Goal: Task Accomplishment & Management: Complete application form

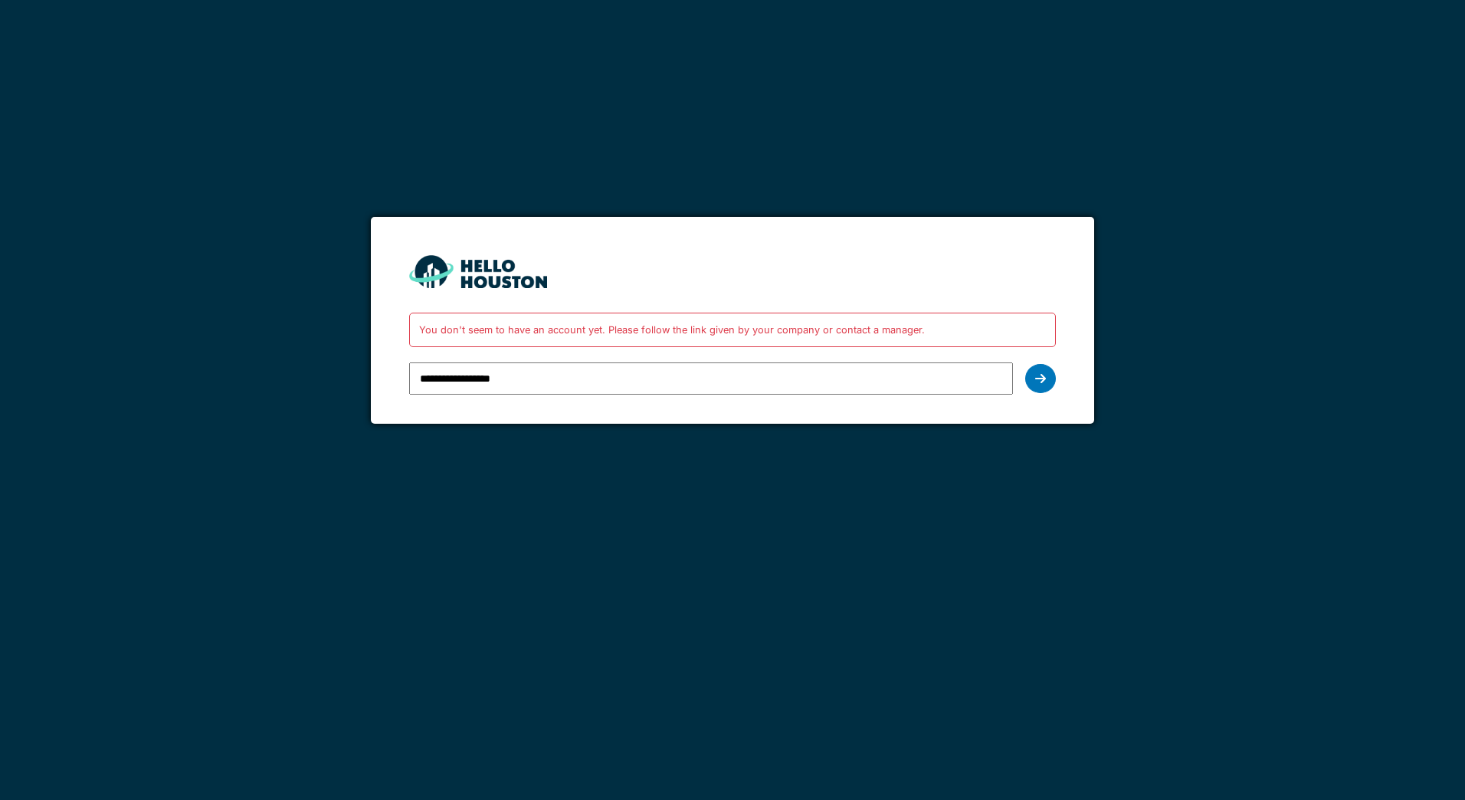
type input "**********"
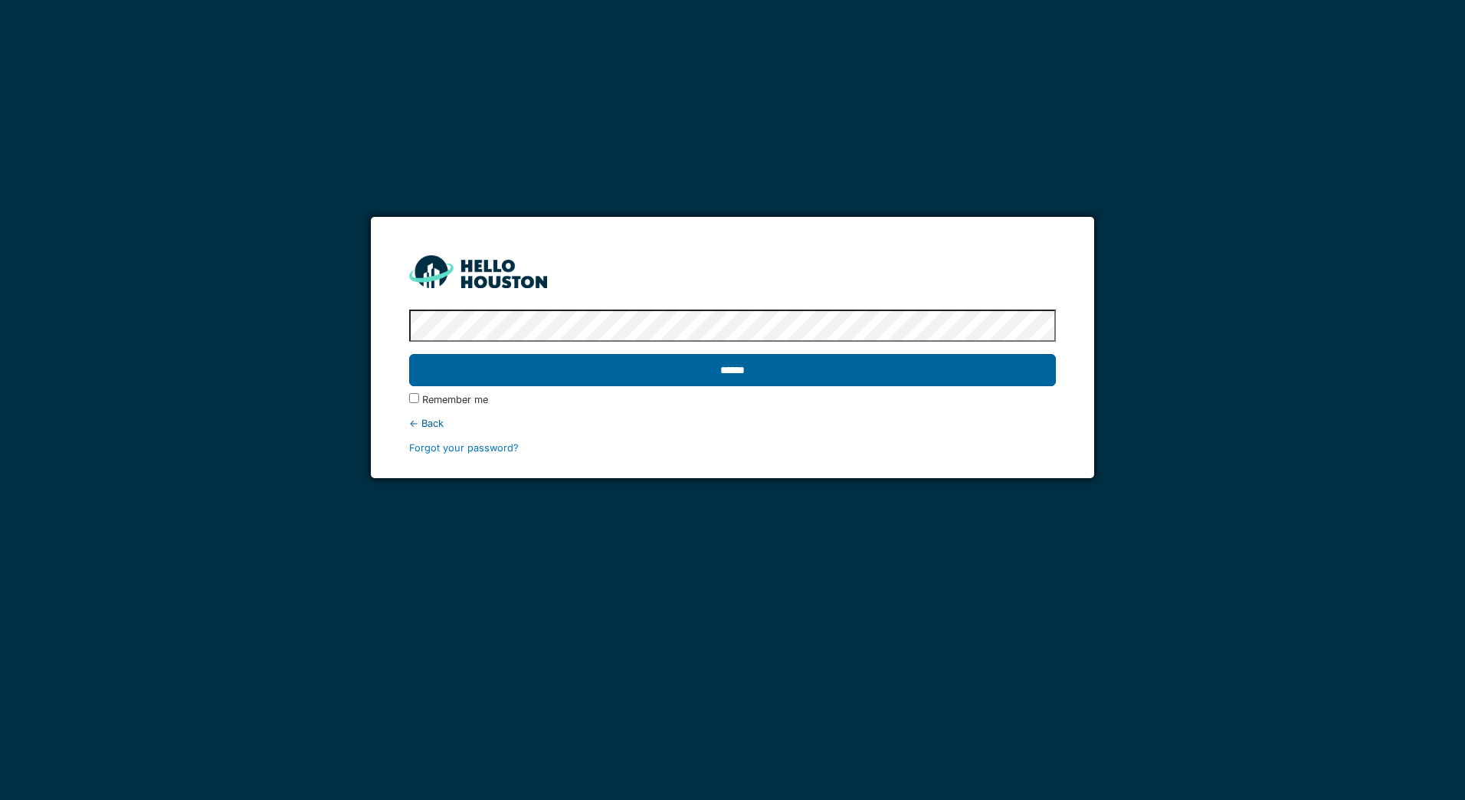
click at [745, 366] on input "******" at bounding box center [732, 370] width 646 height 32
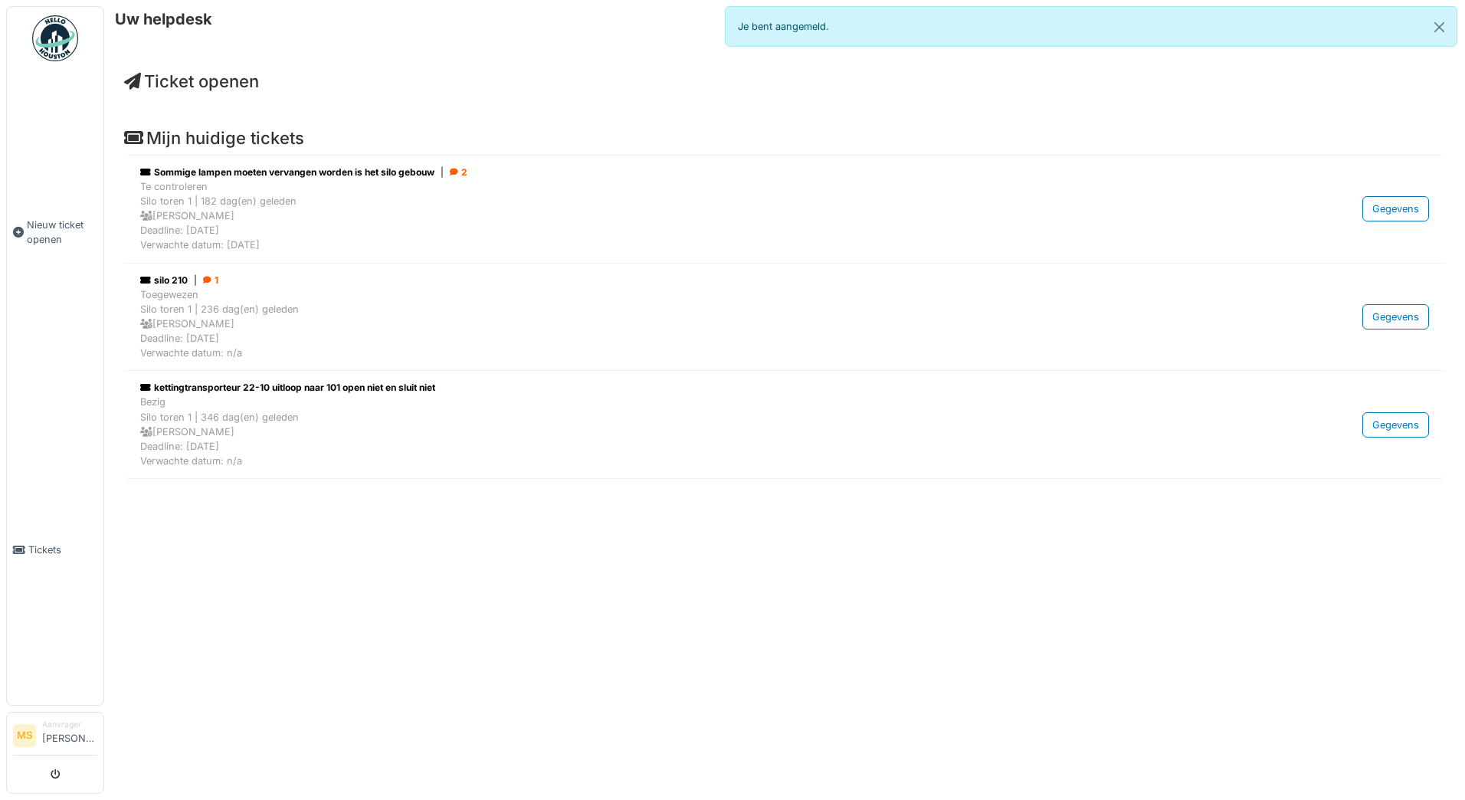
click at [178, 77] on span "Ticket openen" at bounding box center [191, 81] width 135 height 20
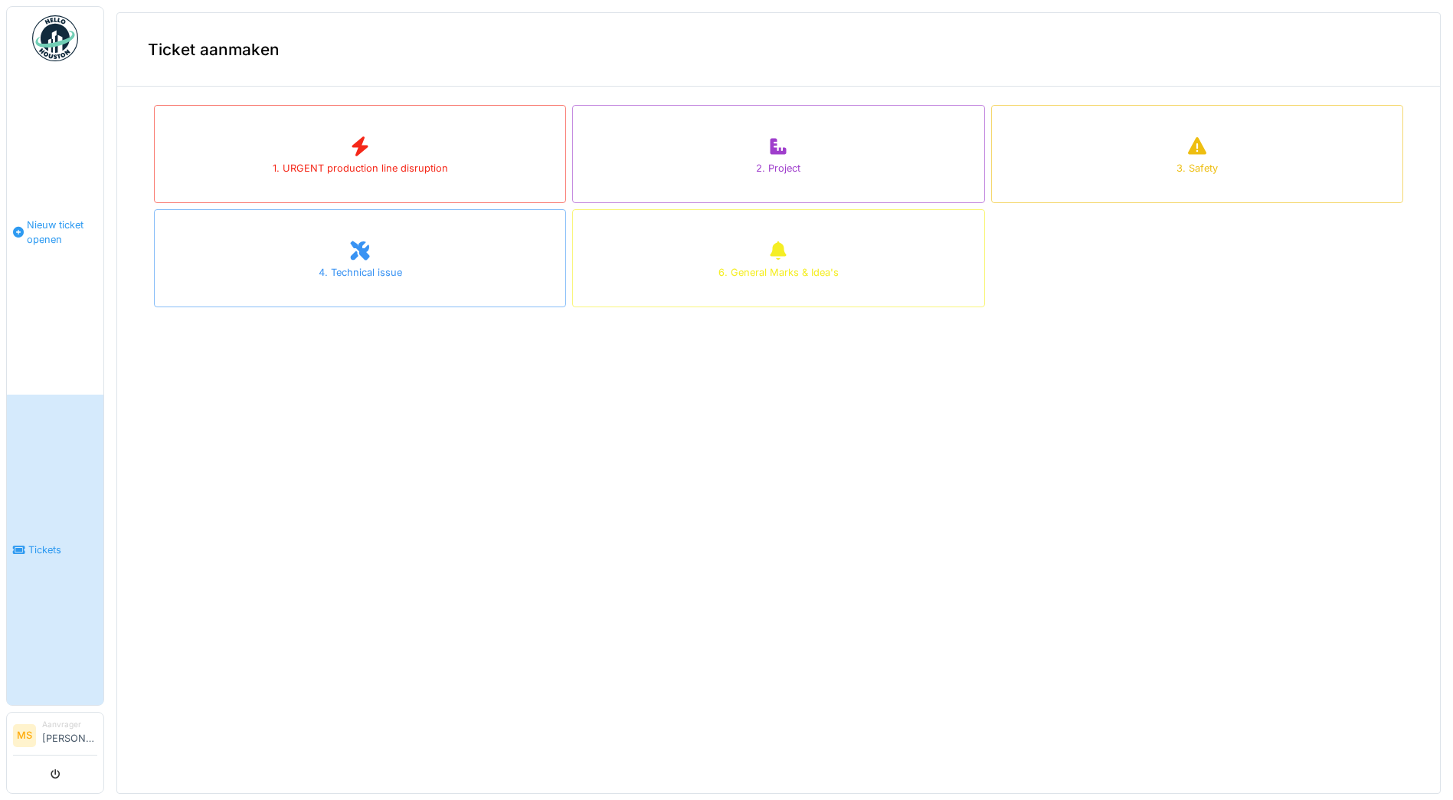
click at [48, 229] on span "Nieuw ticket openen" at bounding box center [62, 232] width 70 height 29
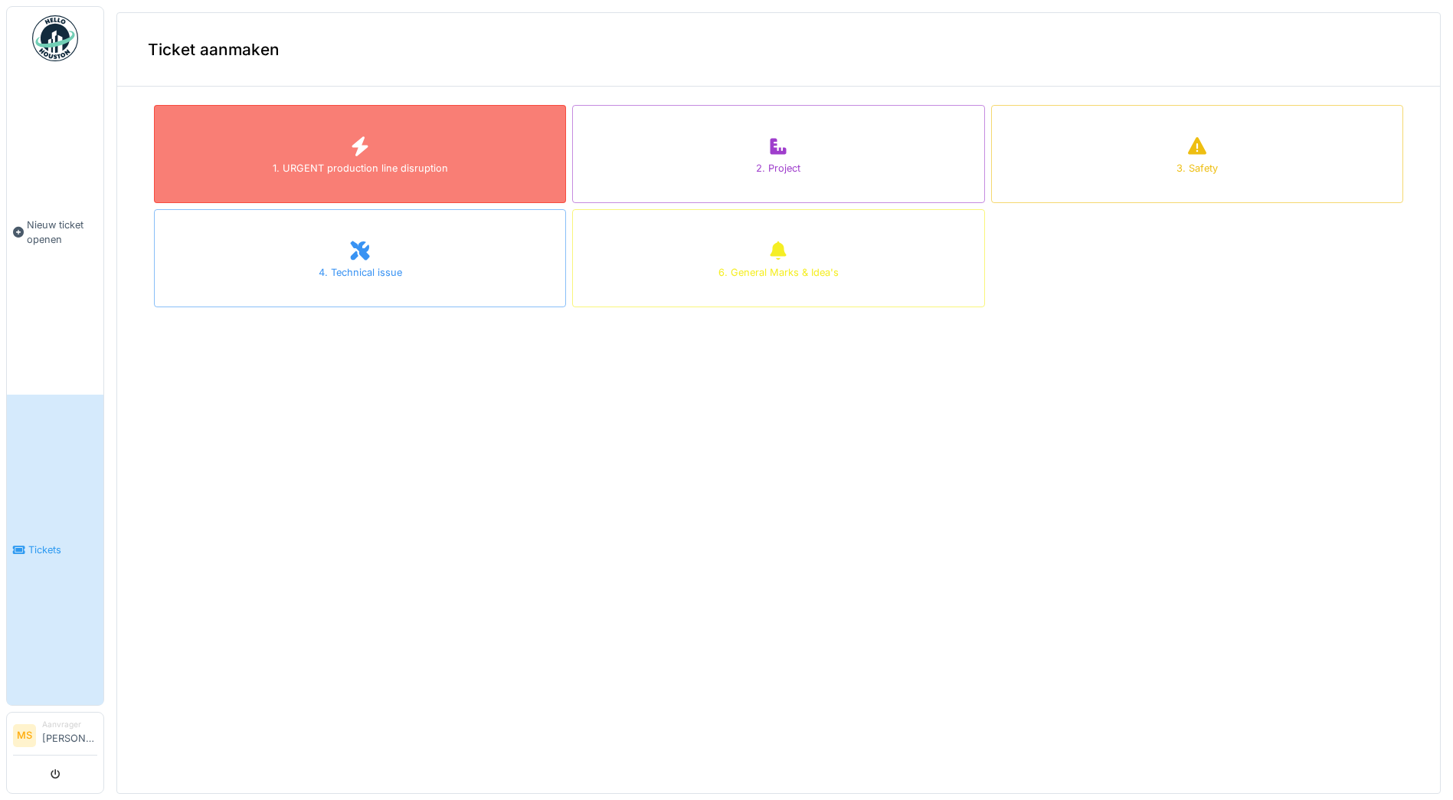
click at [239, 165] on div "1. URGENT production line disruption" at bounding box center [360, 154] width 412 height 98
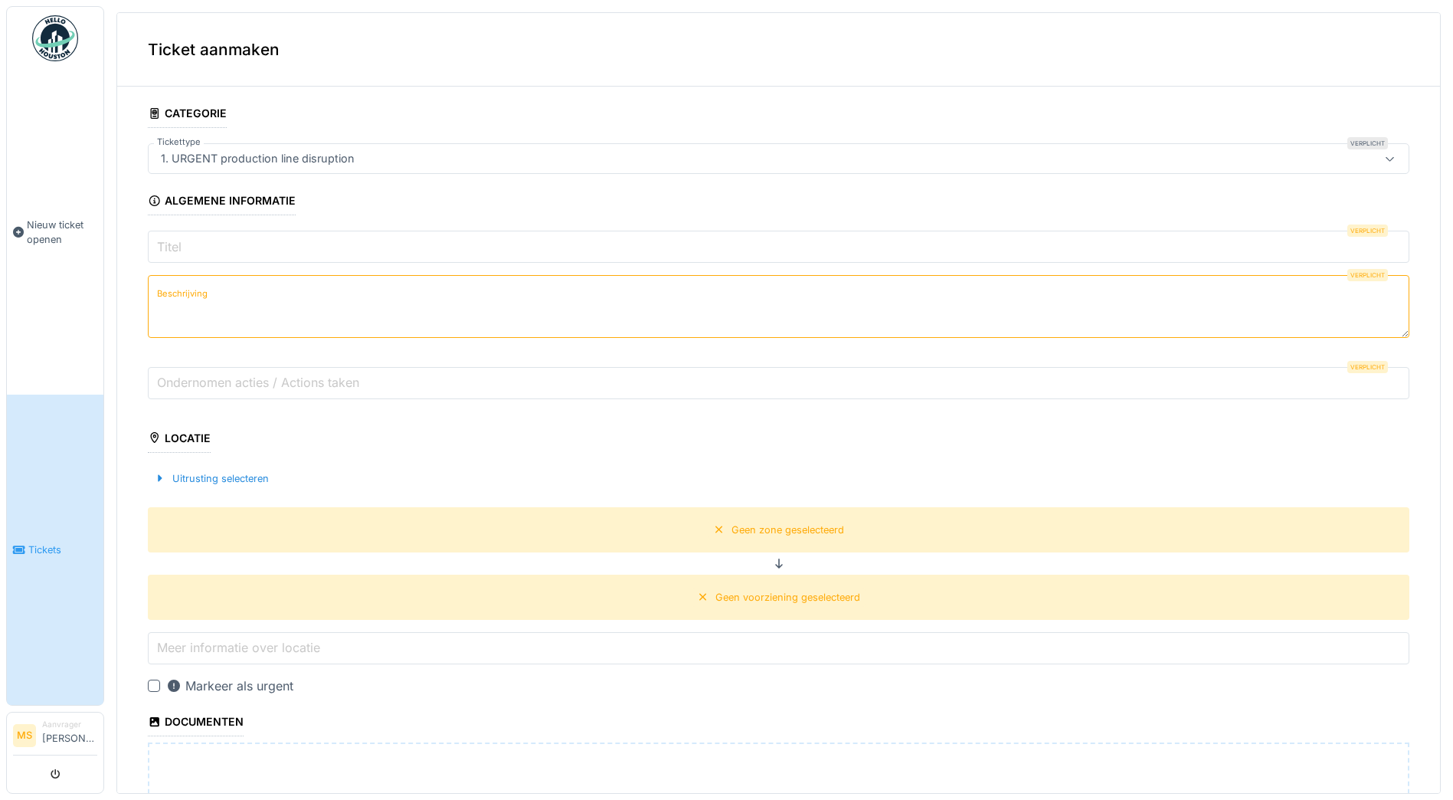
click at [228, 254] on input "Titel" at bounding box center [779, 247] width 1262 height 32
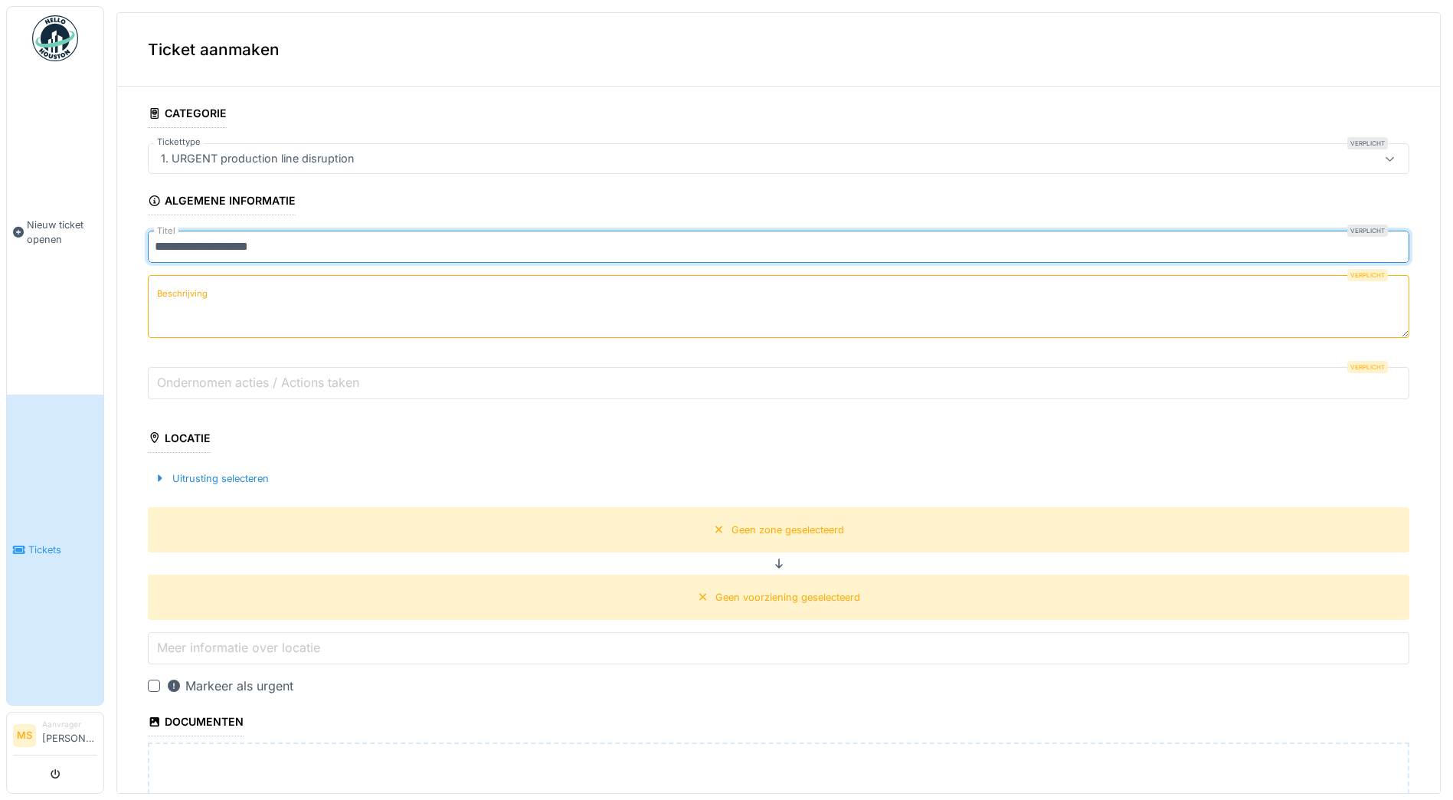
type input "**********"
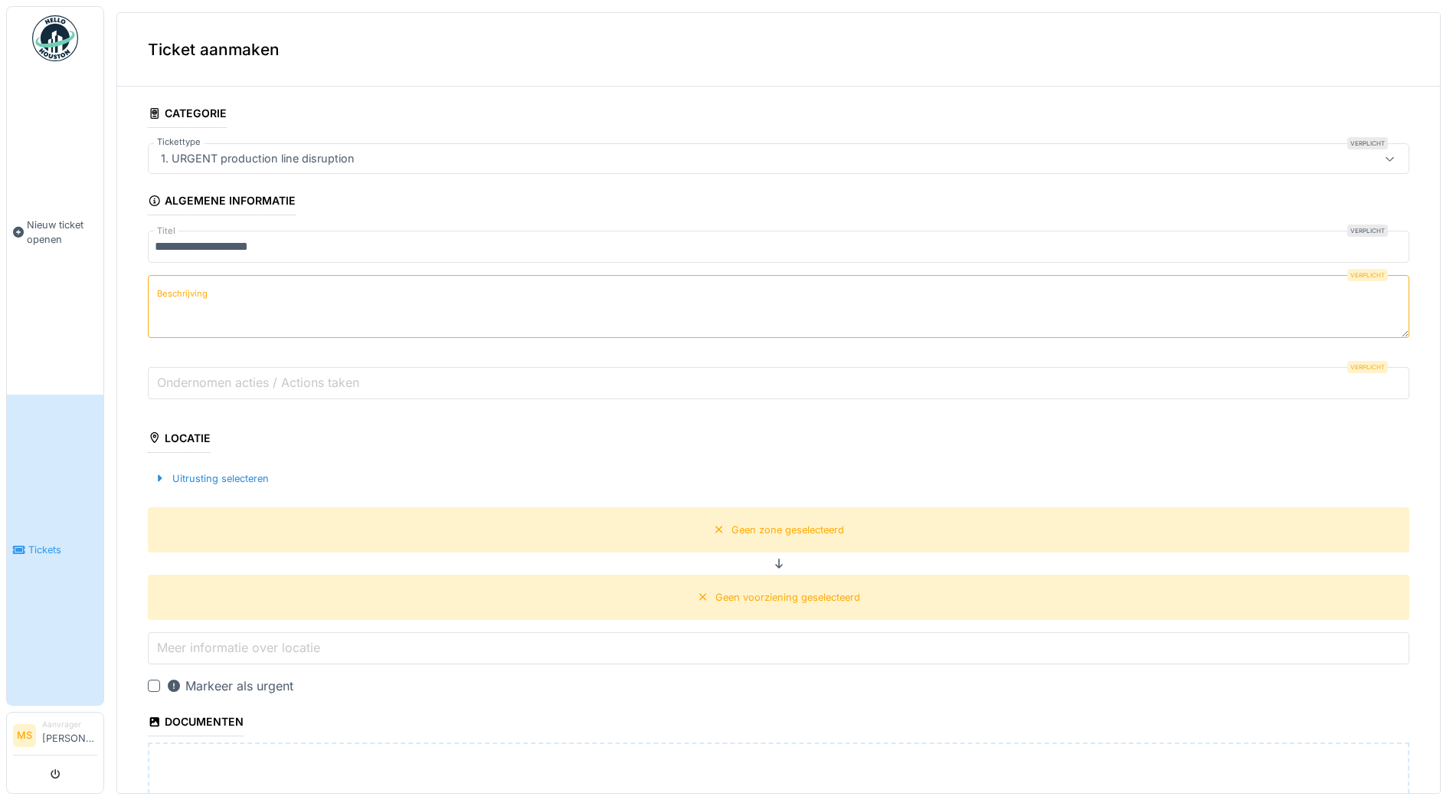
click at [183, 300] on label "Beschrijving" at bounding box center [182, 293] width 57 height 19
click at [183, 300] on textarea "Beschrijving" at bounding box center [779, 306] width 1262 height 63
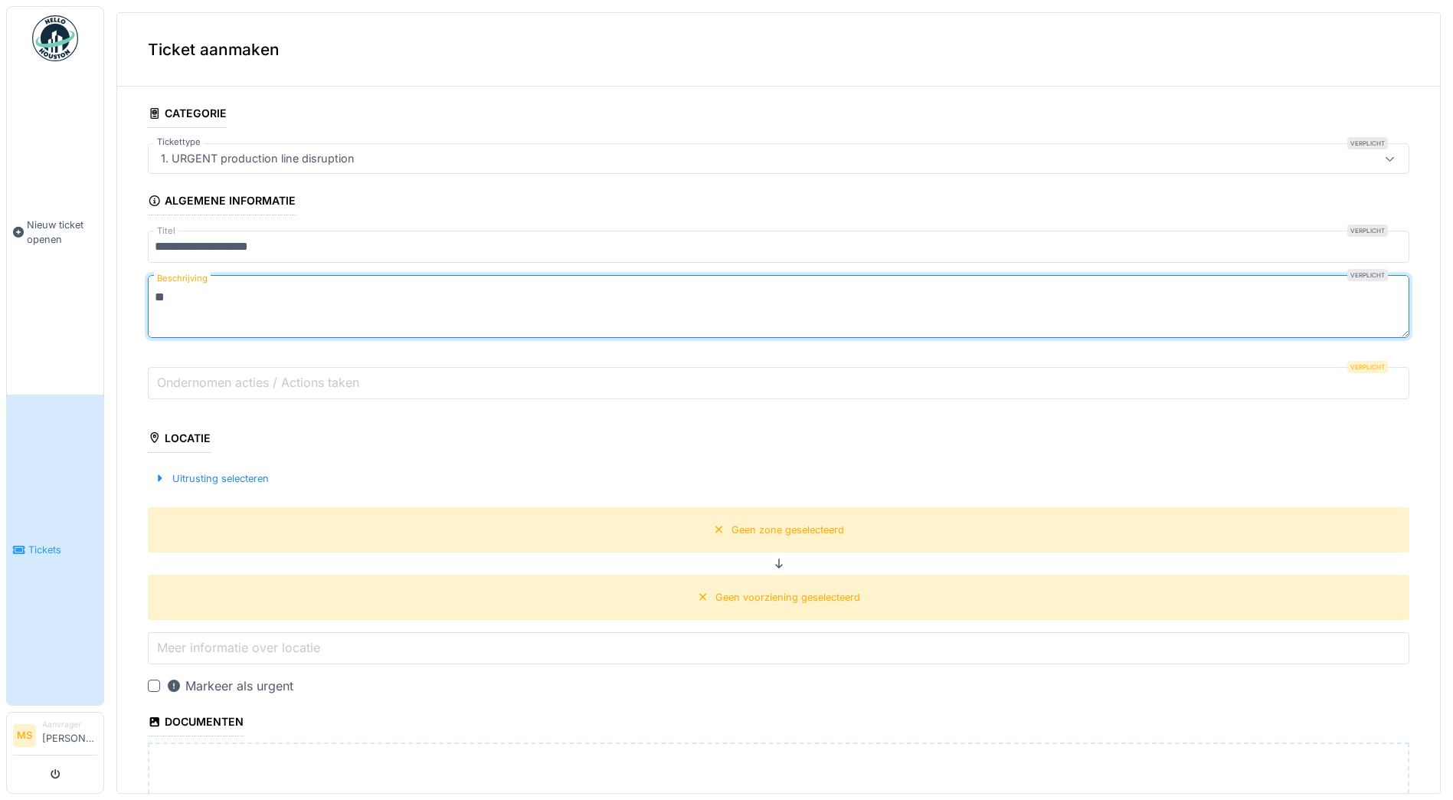
type textarea "*"
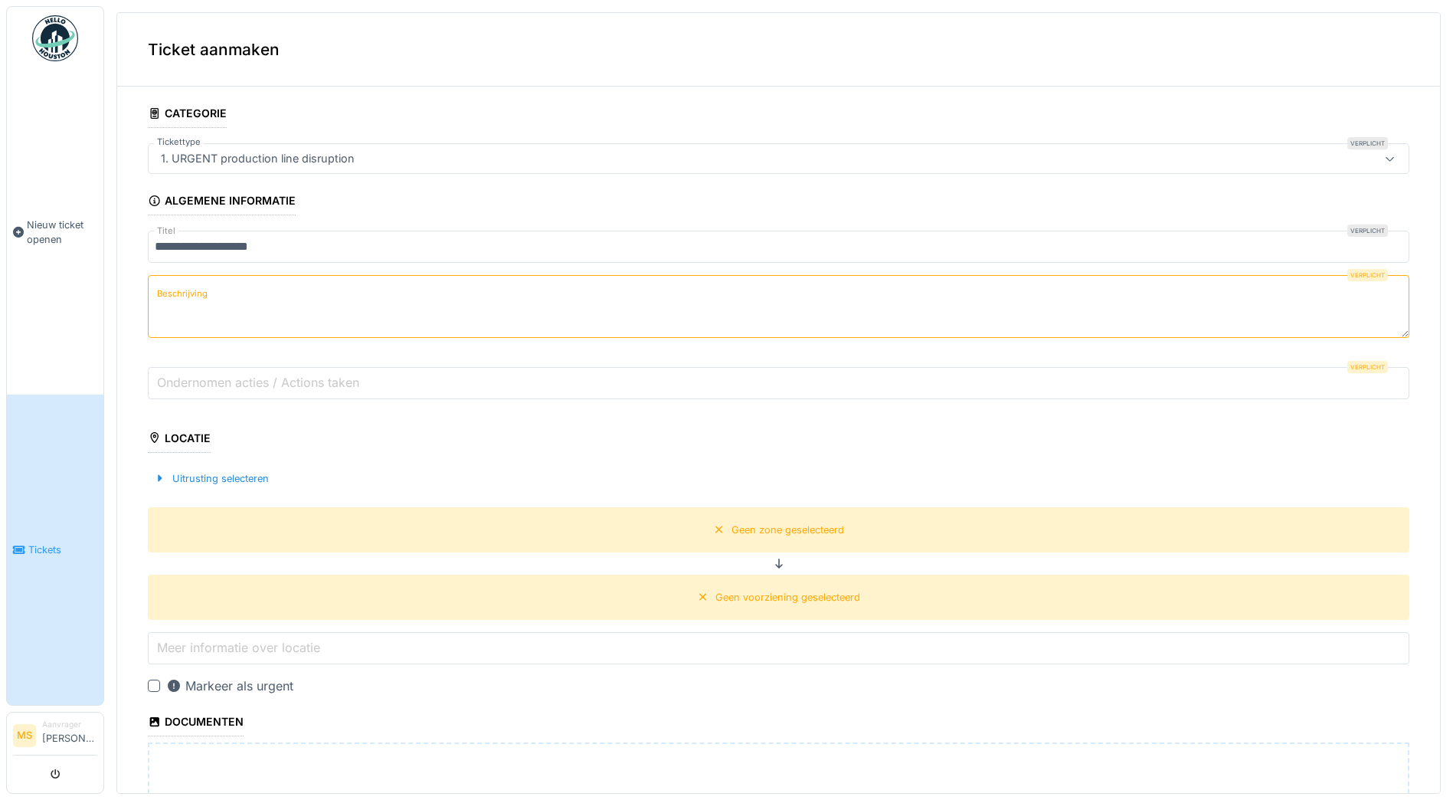
type textarea "*"
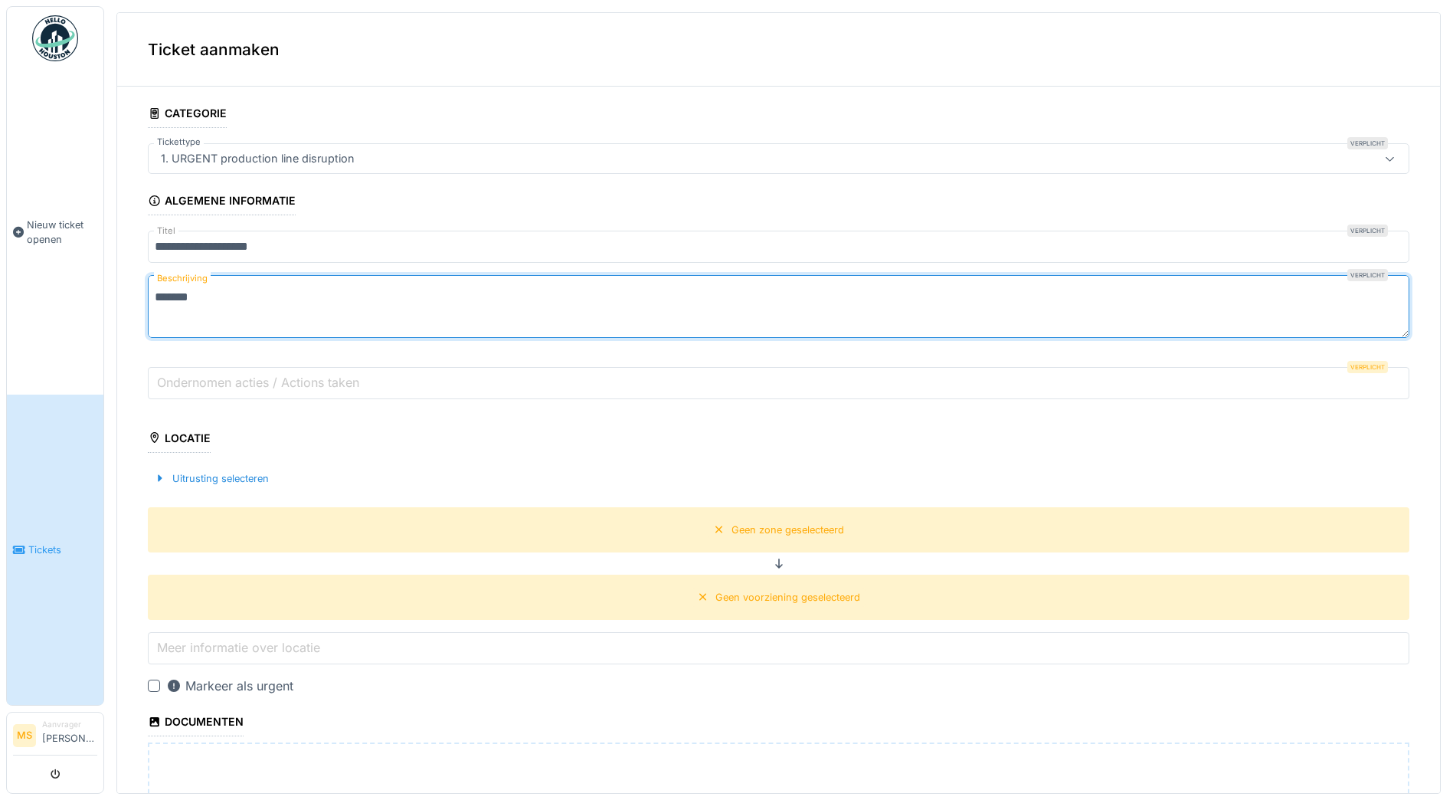
click at [199, 301] on textarea "******" at bounding box center [779, 306] width 1262 height 63
type textarea "**********"
click at [194, 437] on div "Locatie" at bounding box center [179, 440] width 63 height 26
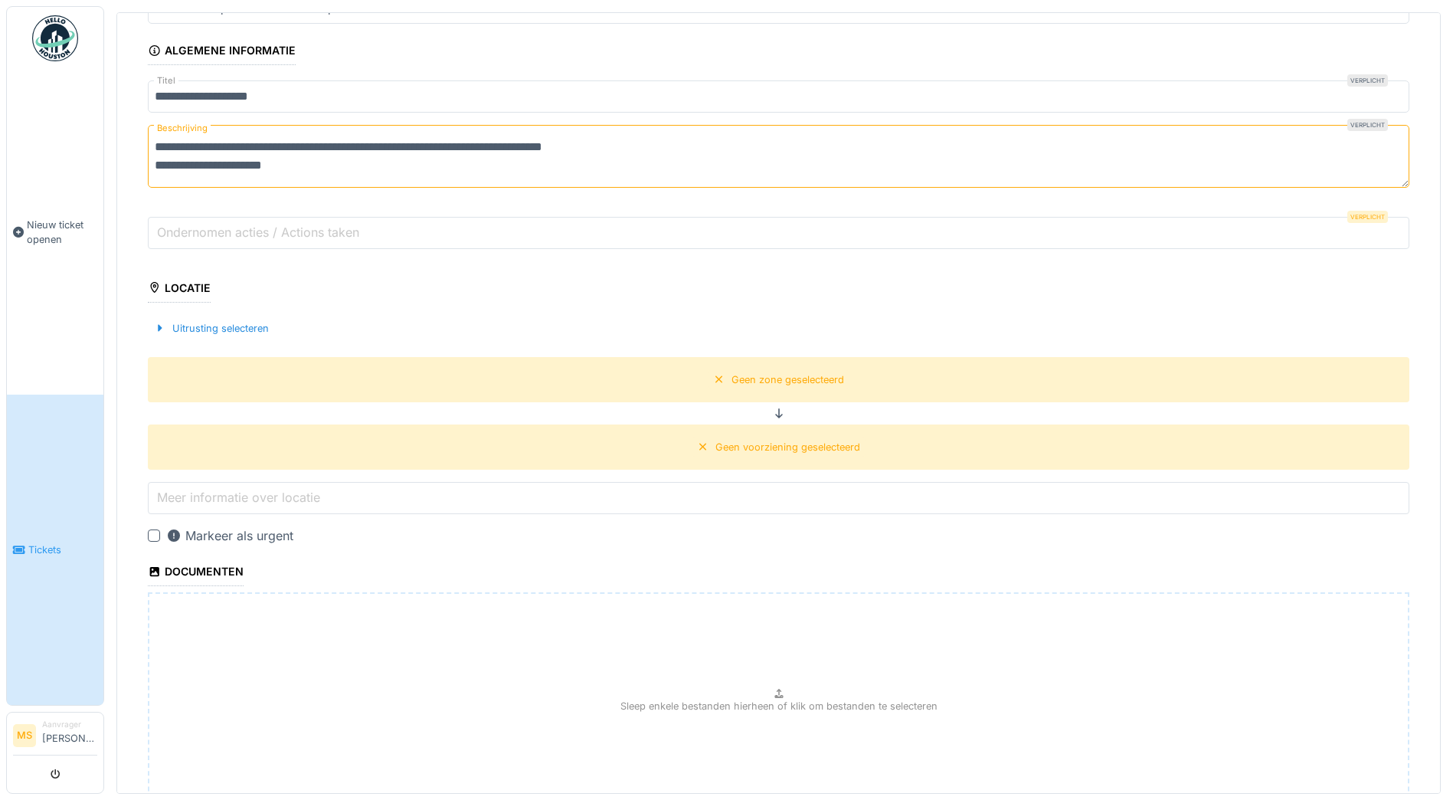
scroll to position [153, 0]
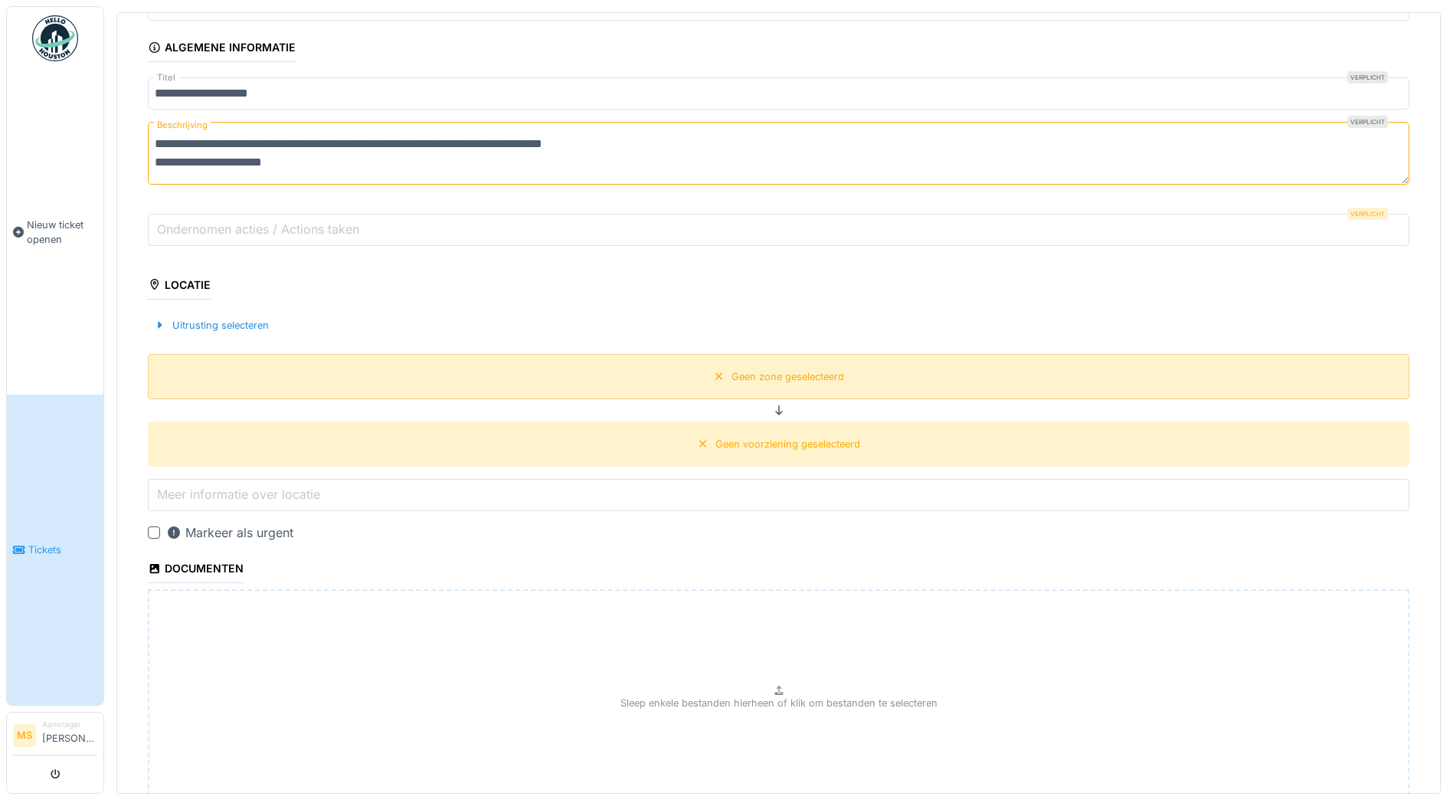
click at [273, 369] on div "Geen zone geselecteerd" at bounding box center [779, 376] width 1262 height 45
click at [207, 494] on label "Meer informatie over locatie" at bounding box center [238, 494] width 169 height 18
click at [207, 494] on input "Meer informatie over locatie" at bounding box center [779, 495] width 1262 height 32
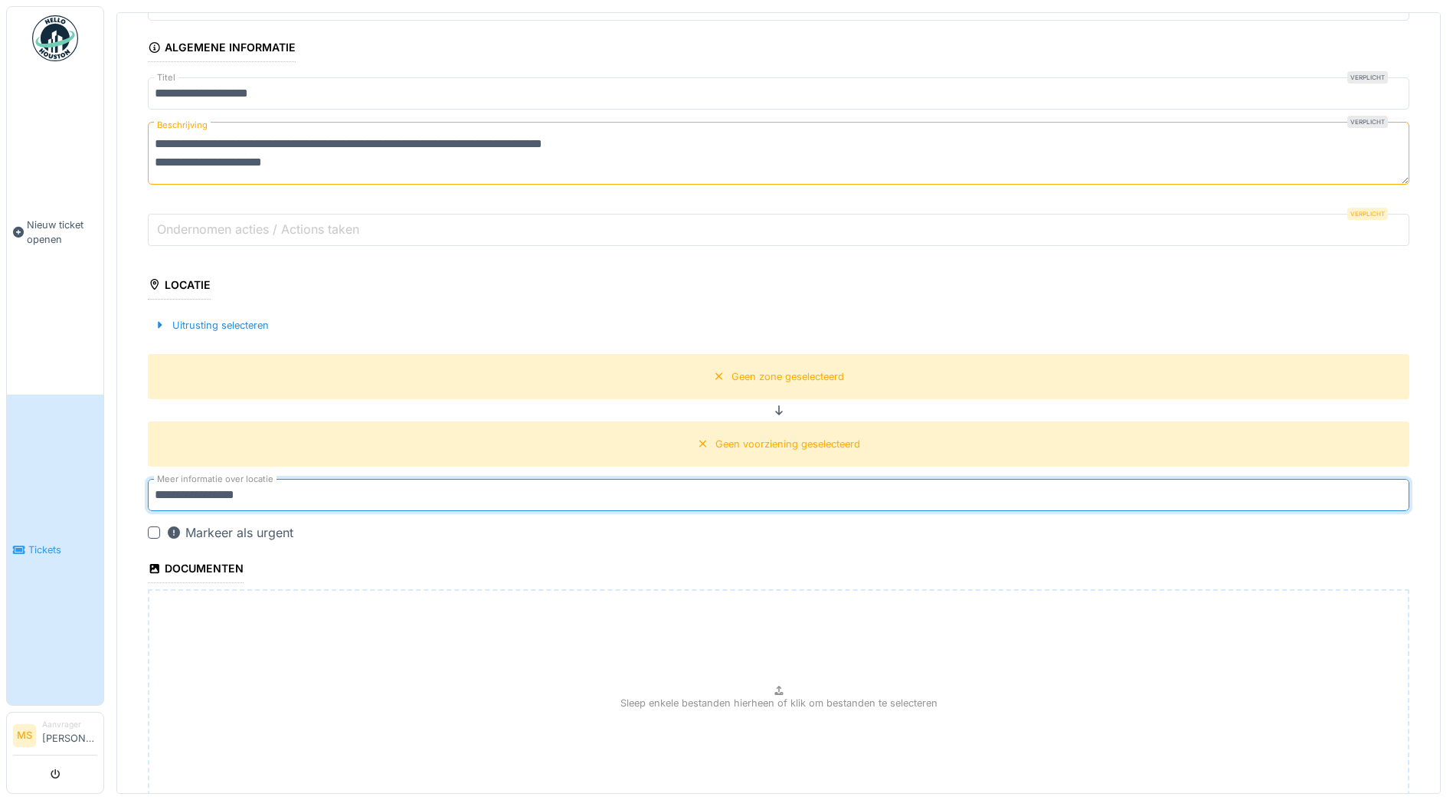
type input "**********"
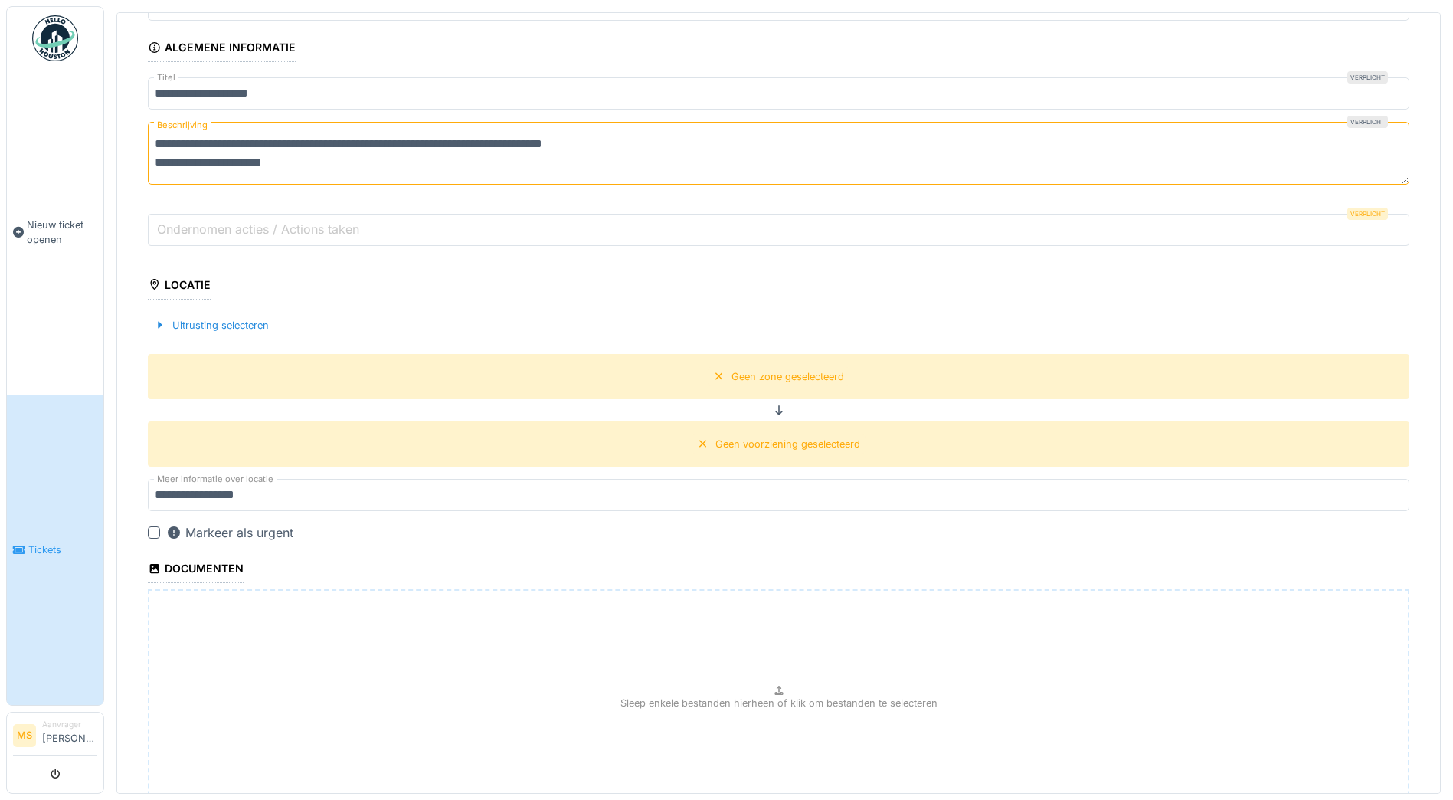
click at [151, 530] on div at bounding box center [154, 532] width 12 height 12
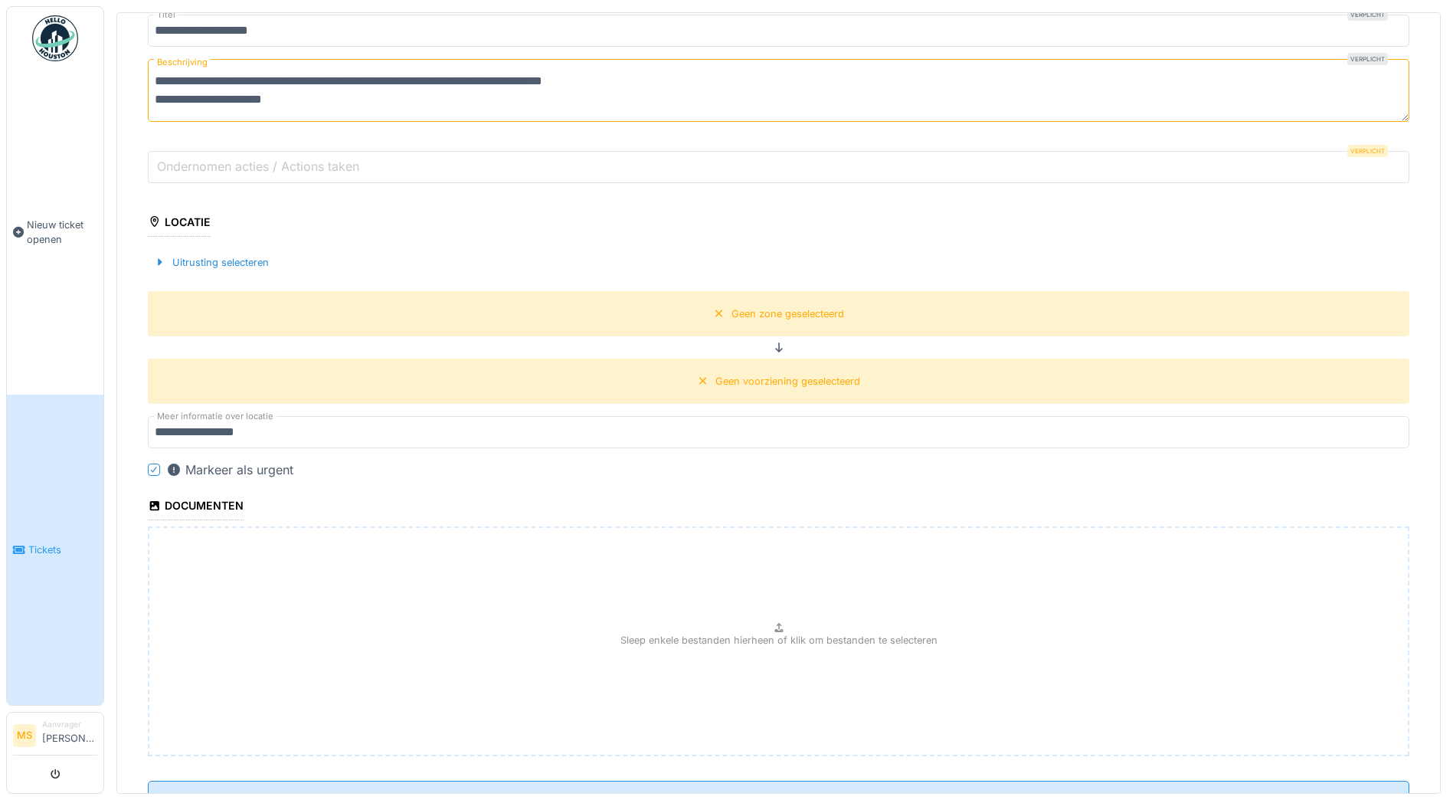
scroll to position [279, 0]
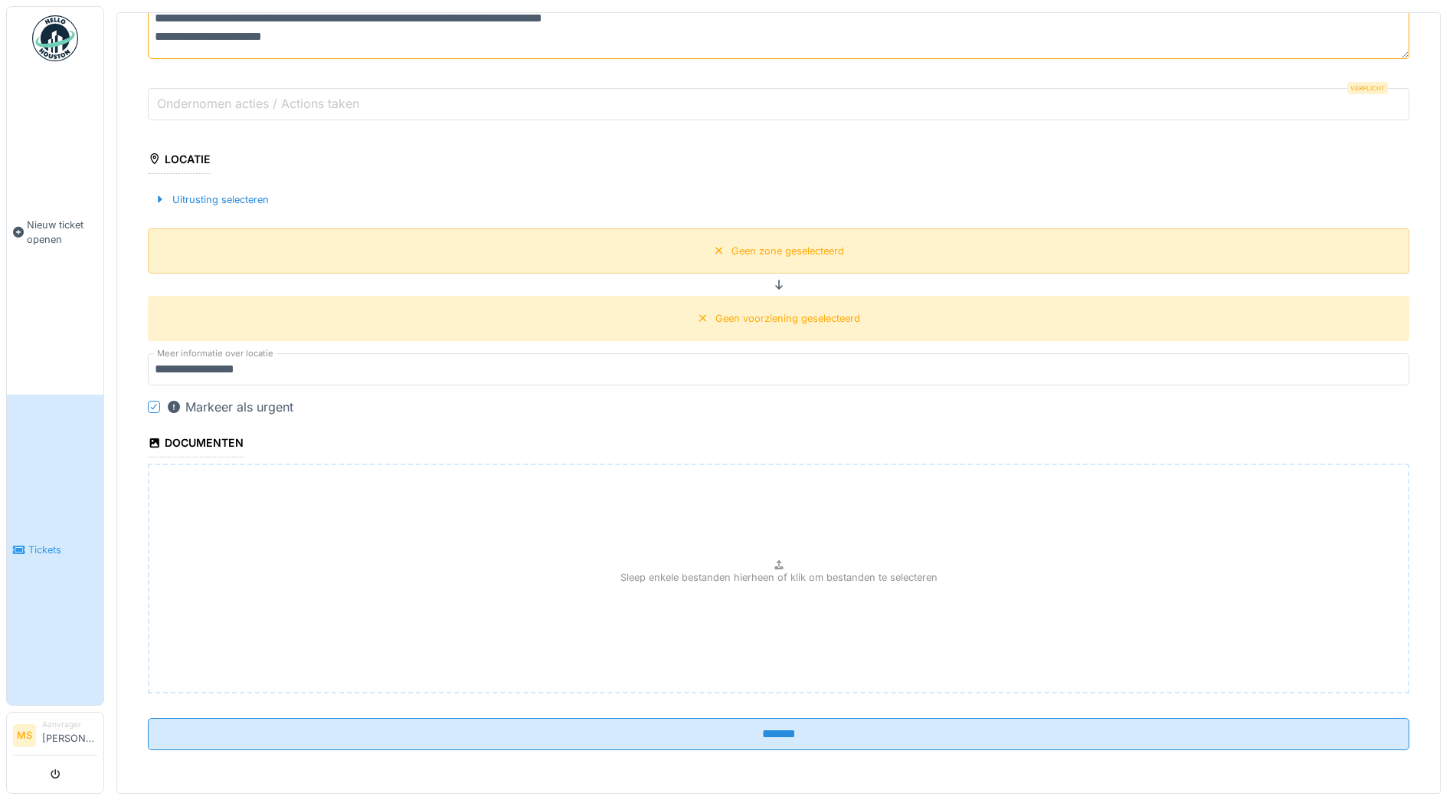
click at [752, 254] on div "Geen zone geselecteerd" at bounding box center [788, 251] width 113 height 15
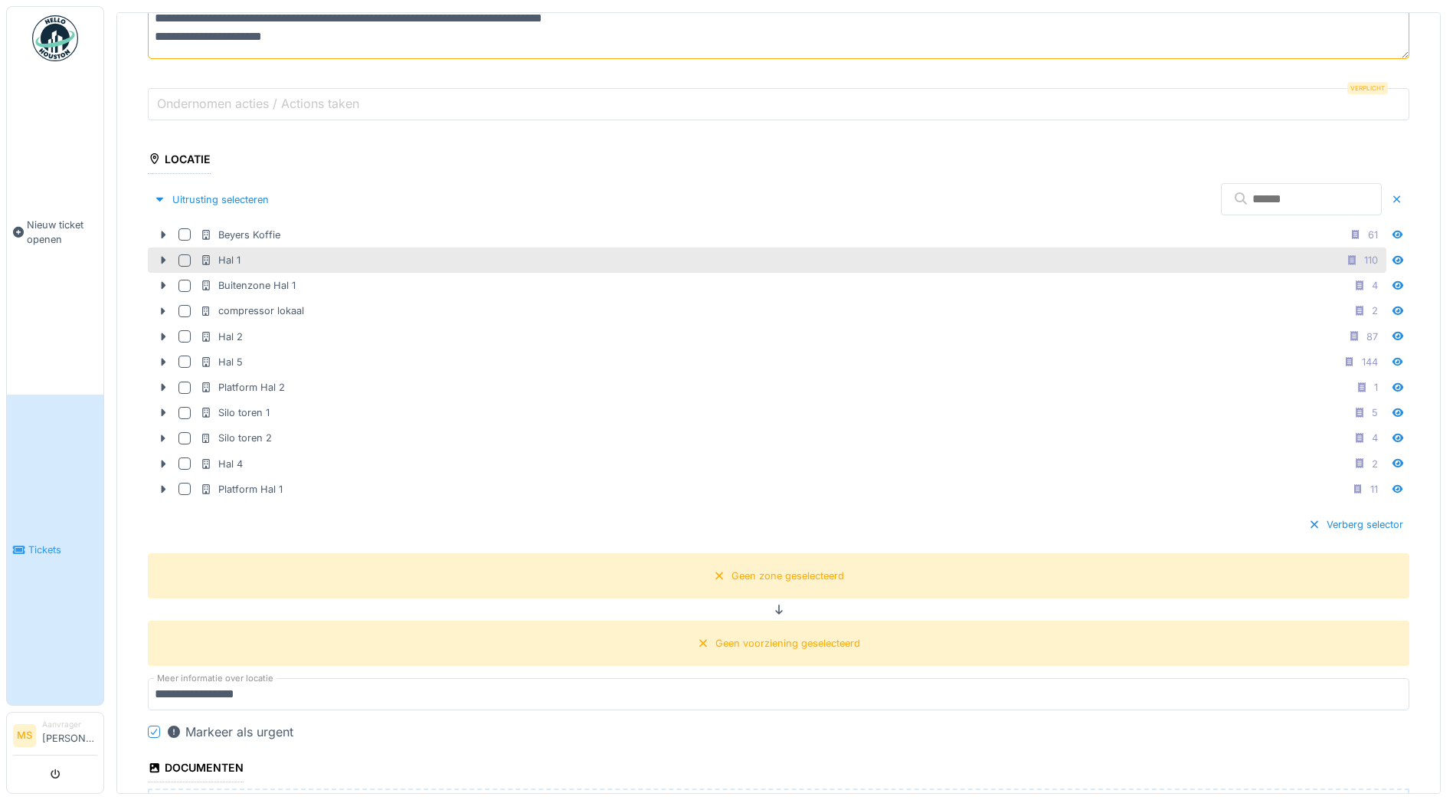
click at [245, 265] on div "Hal 1 110" at bounding box center [792, 260] width 1184 height 19
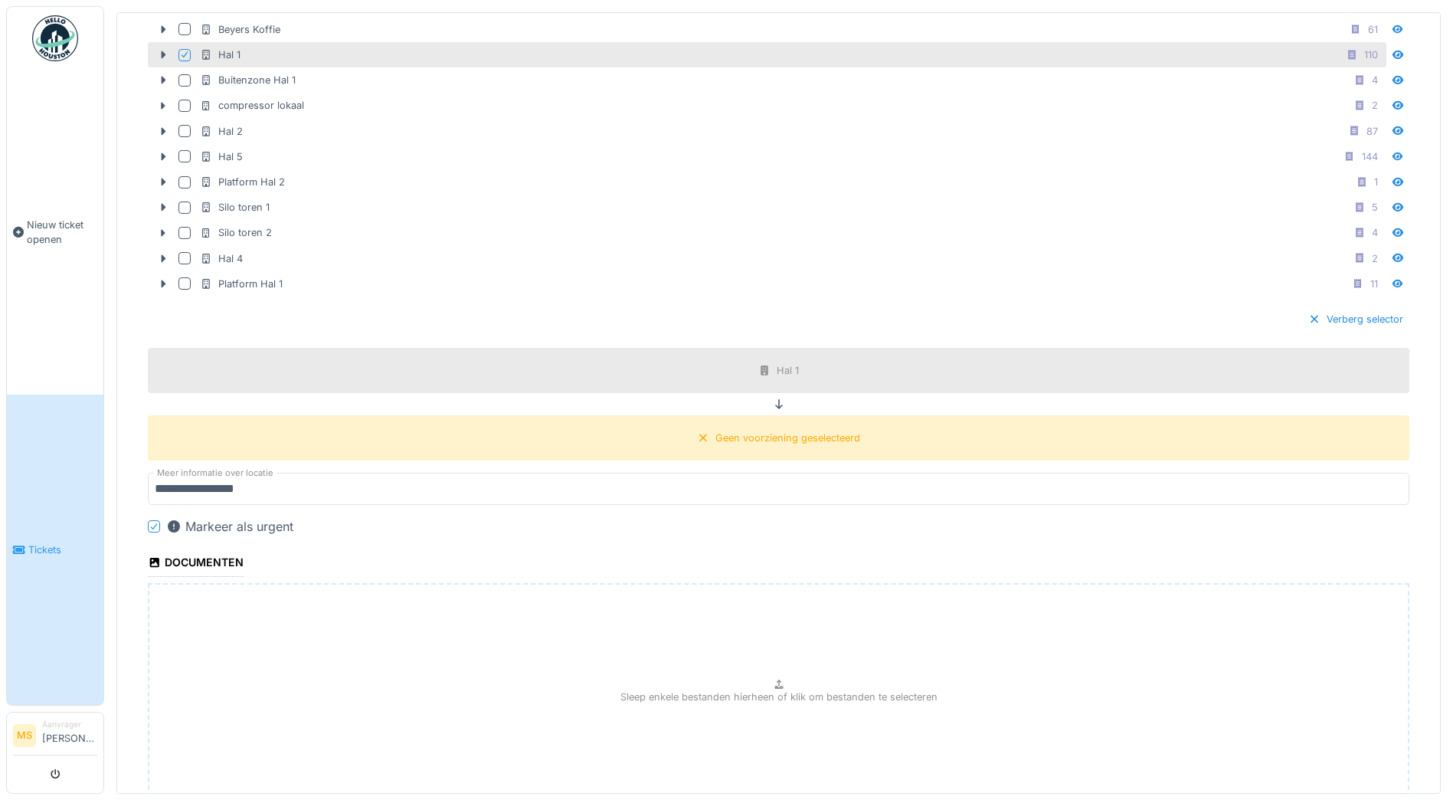
scroll to position [585, 0]
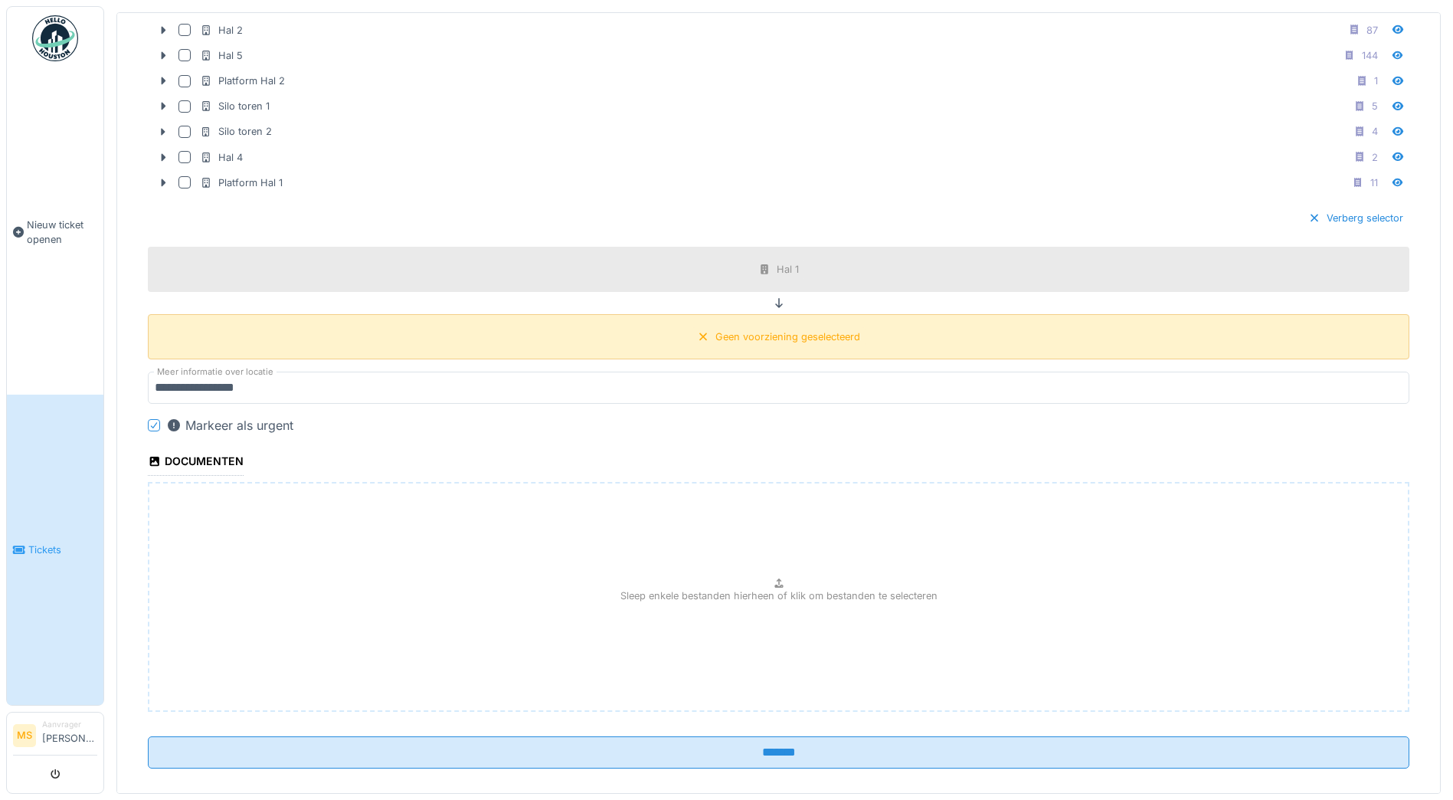
click at [742, 346] on div "Geen voorziening geselecteerd" at bounding box center [779, 336] width 174 height 19
click at [748, 344] on div "Geen voorziening geselecteerd" at bounding box center [788, 336] width 145 height 15
click at [773, 303] on icon at bounding box center [779, 303] width 12 height 10
click at [775, 303] on icon at bounding box center [779, 303] width 8 height 10
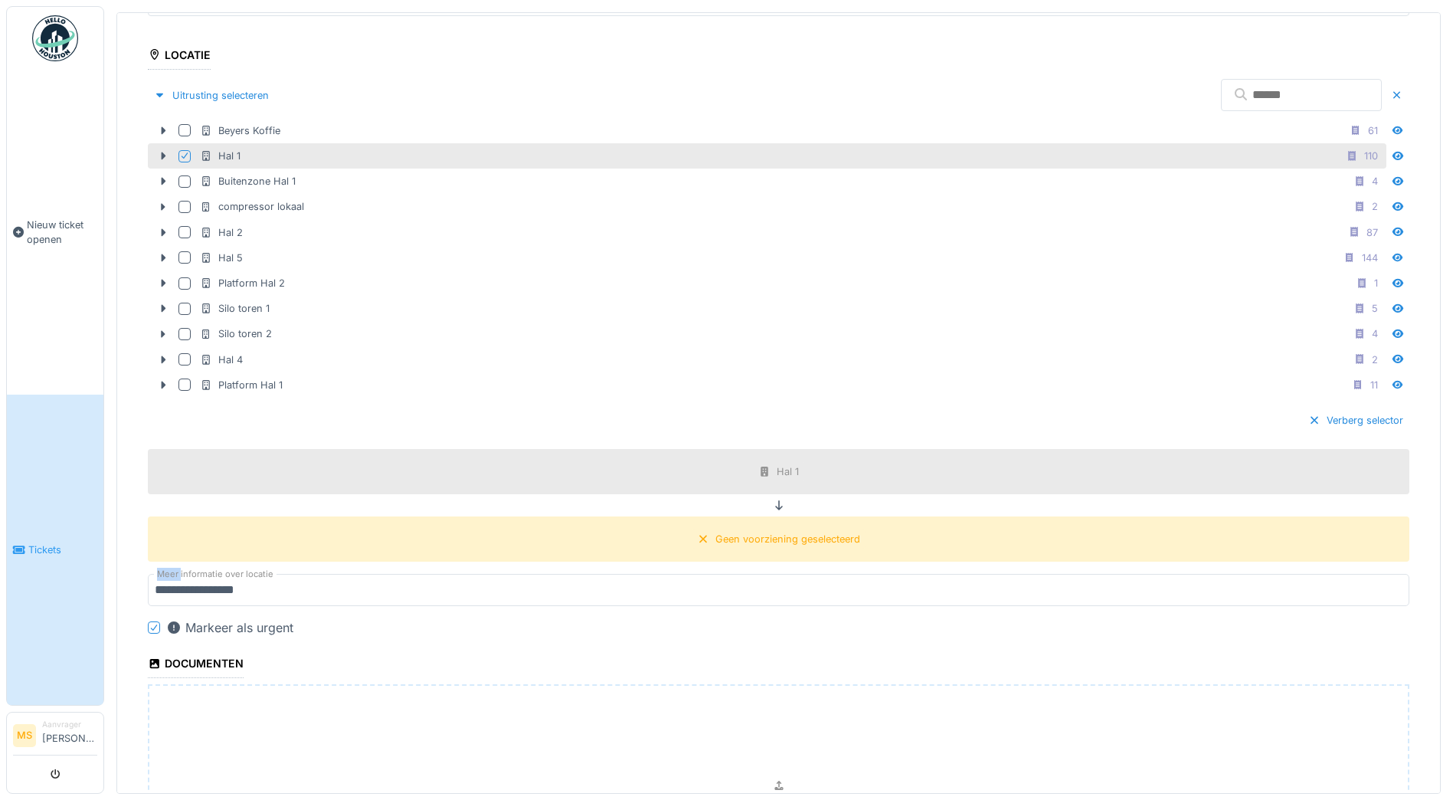
scroll to position [604, 0]
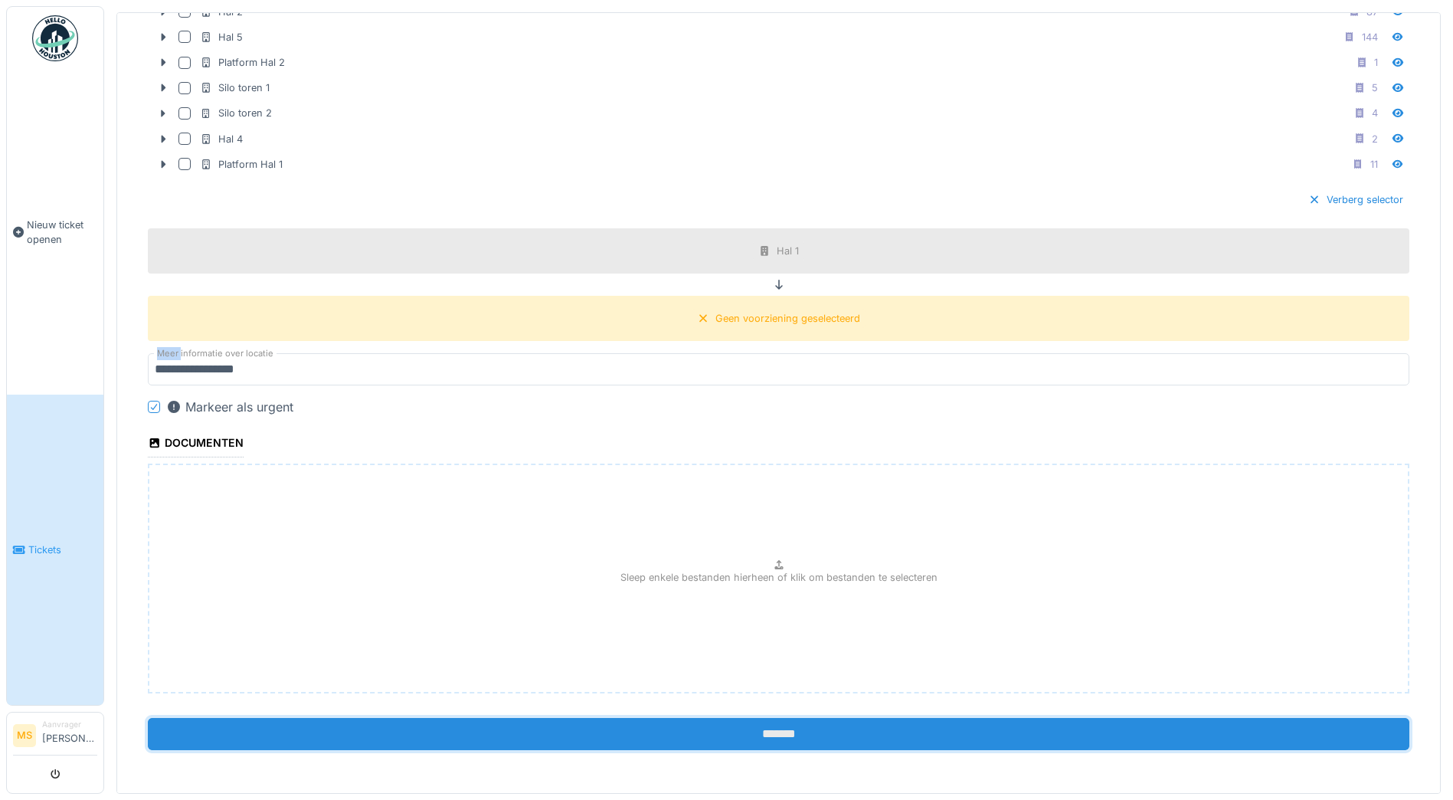
click at [760, 737] on input "*******" at bounding box center [779, 734] width 1262 height 32
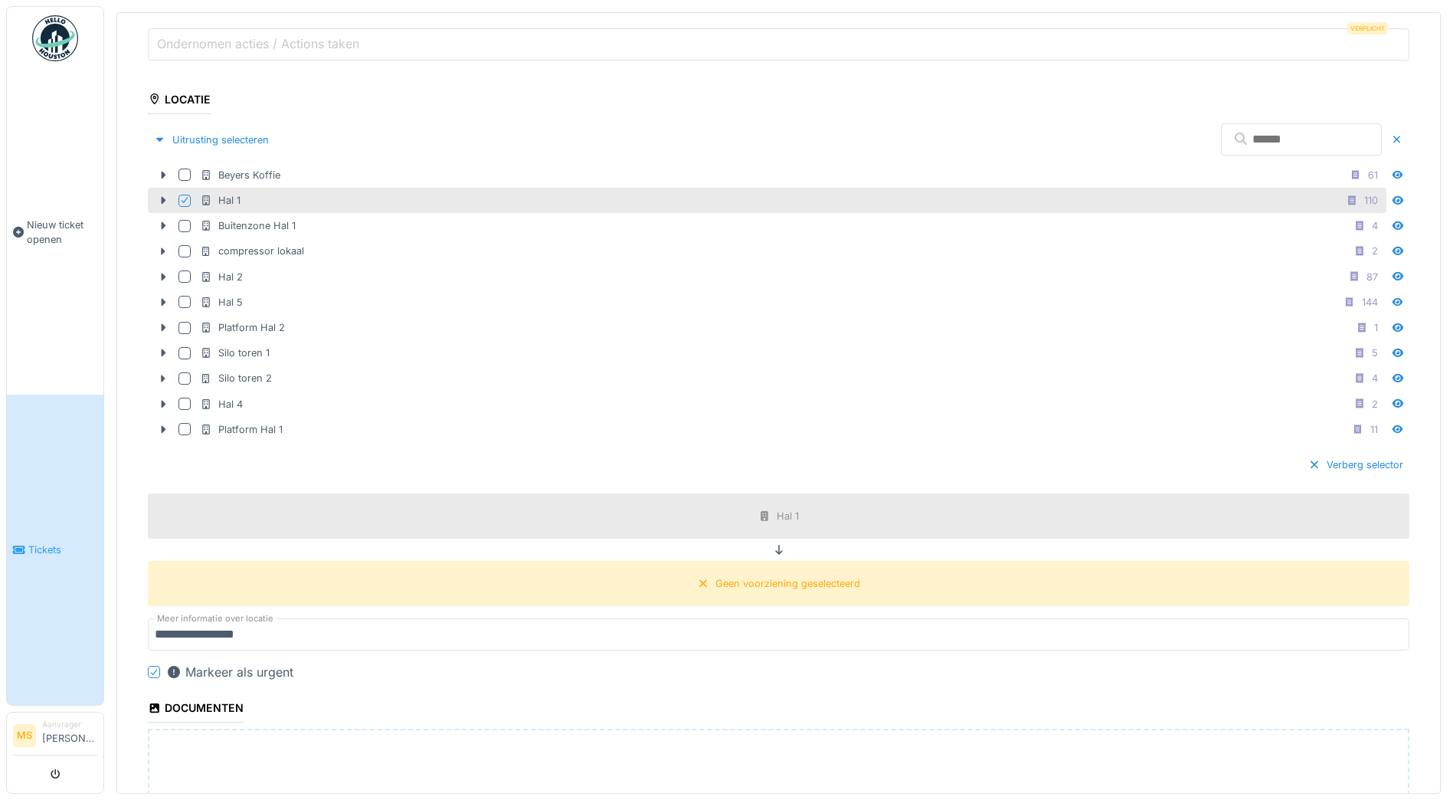
scroll to position [354, 0]
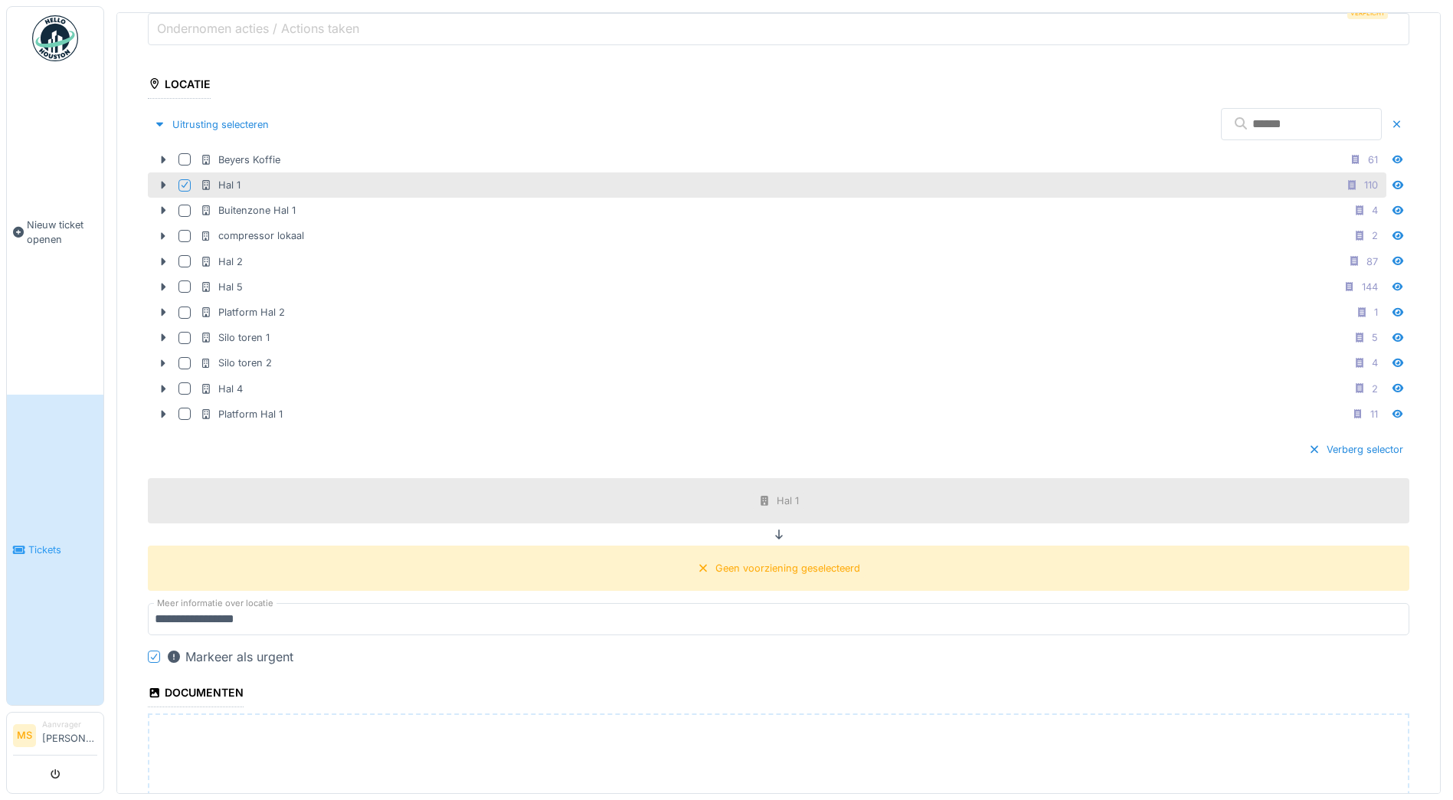
click at [773, 534] on icon at bounding box center [779, 534] width 12 height 10
click at [700, 569] on icon at bounding box center [704, 569] width 8 height 8
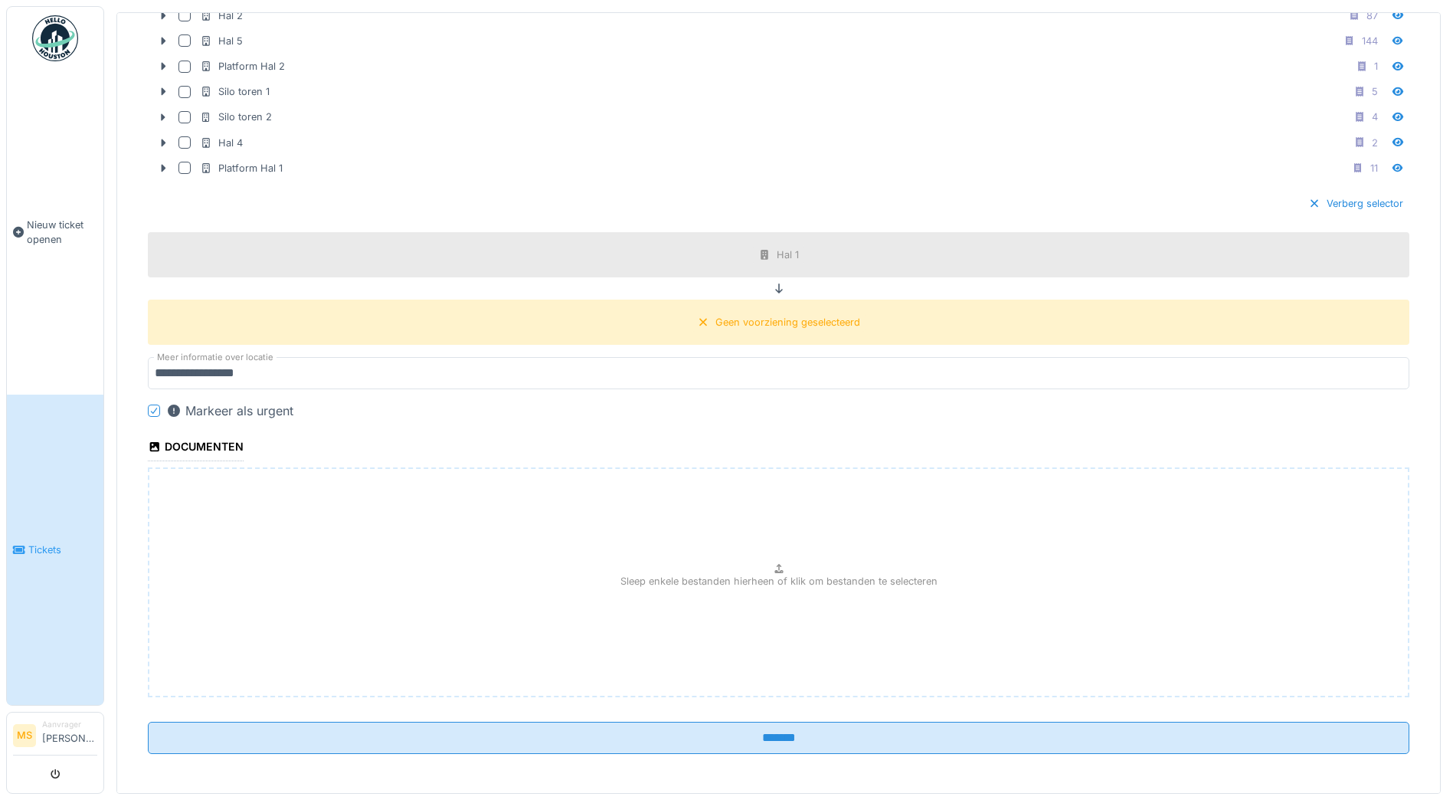
scroll to position [604, 0]
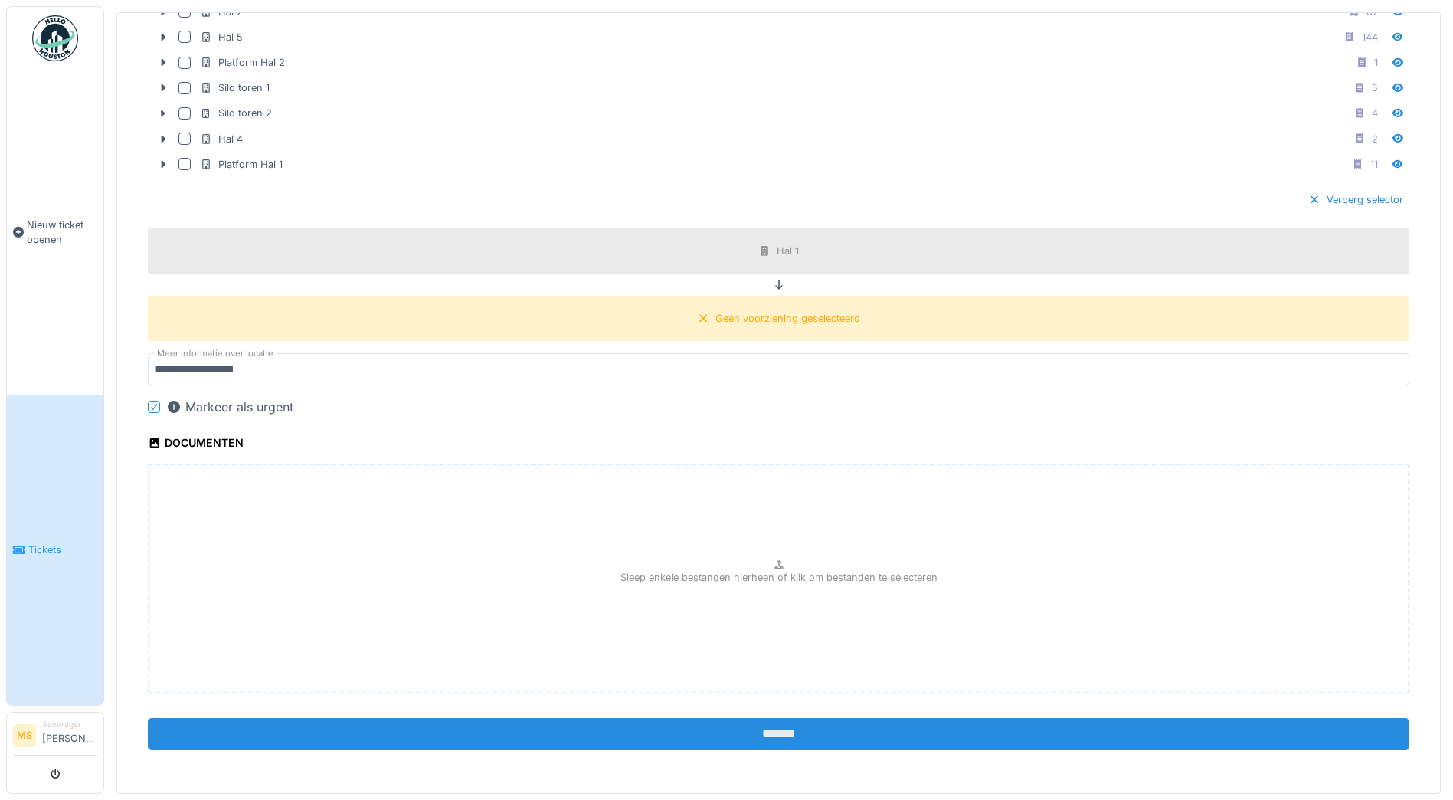
click at [772, 735] on input "*******" at bounding box center [779, 734] width 1262 height 32
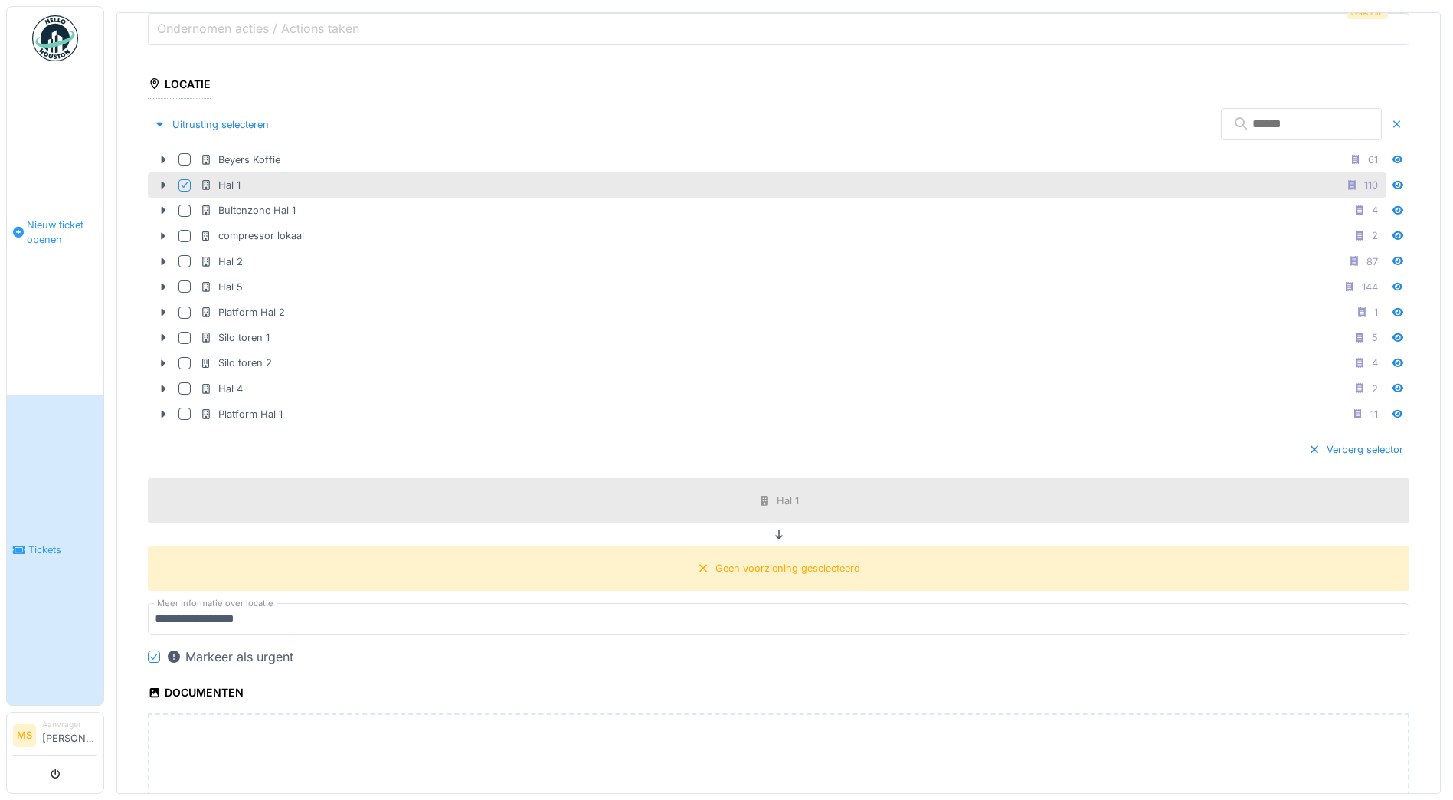
click at [46, 107] on link "Nieuw ticket openen" at bounding box center [55, 232] width 97 height 325
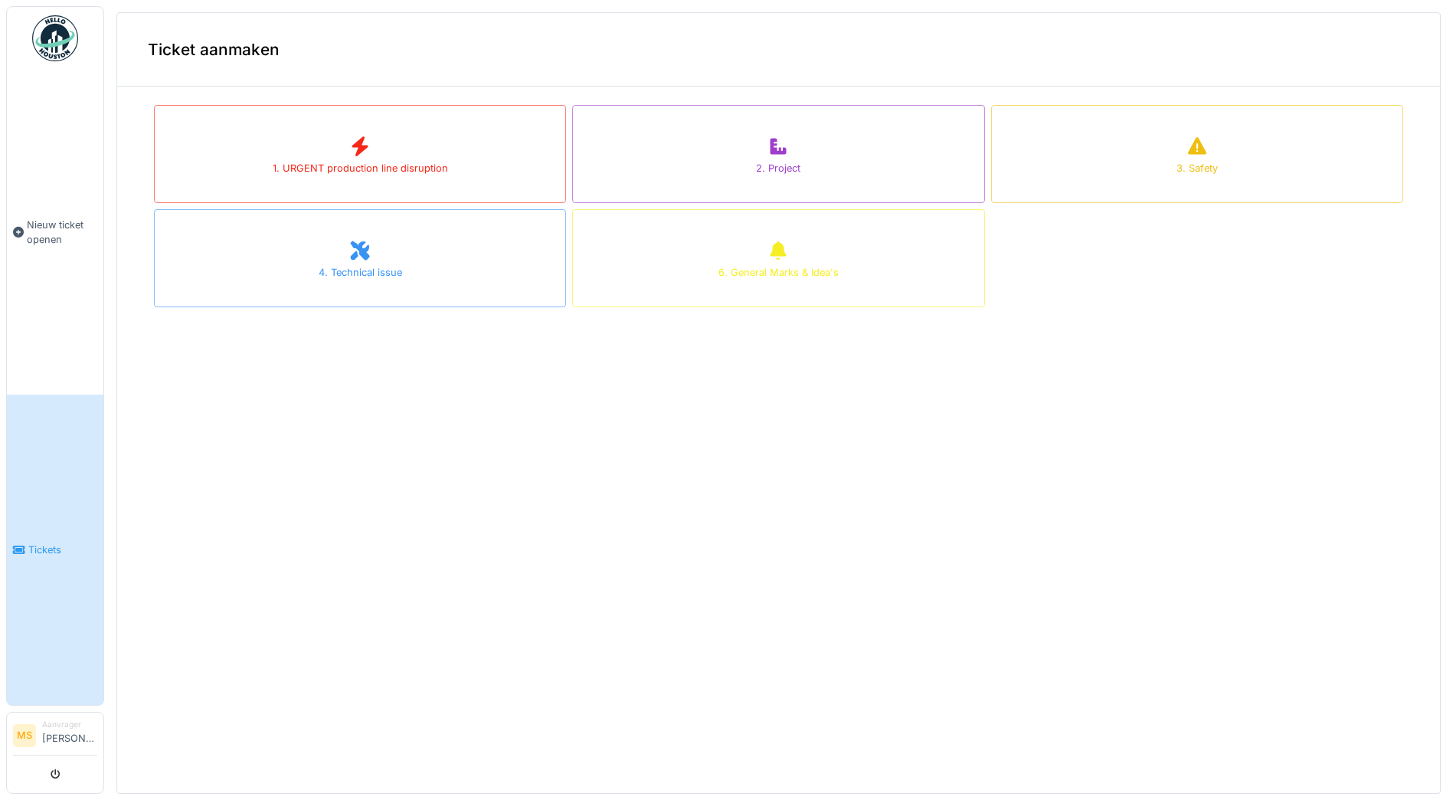
click at [49, 546] on link "Tickets" at bounding box center [55, 550] width 97 height 310
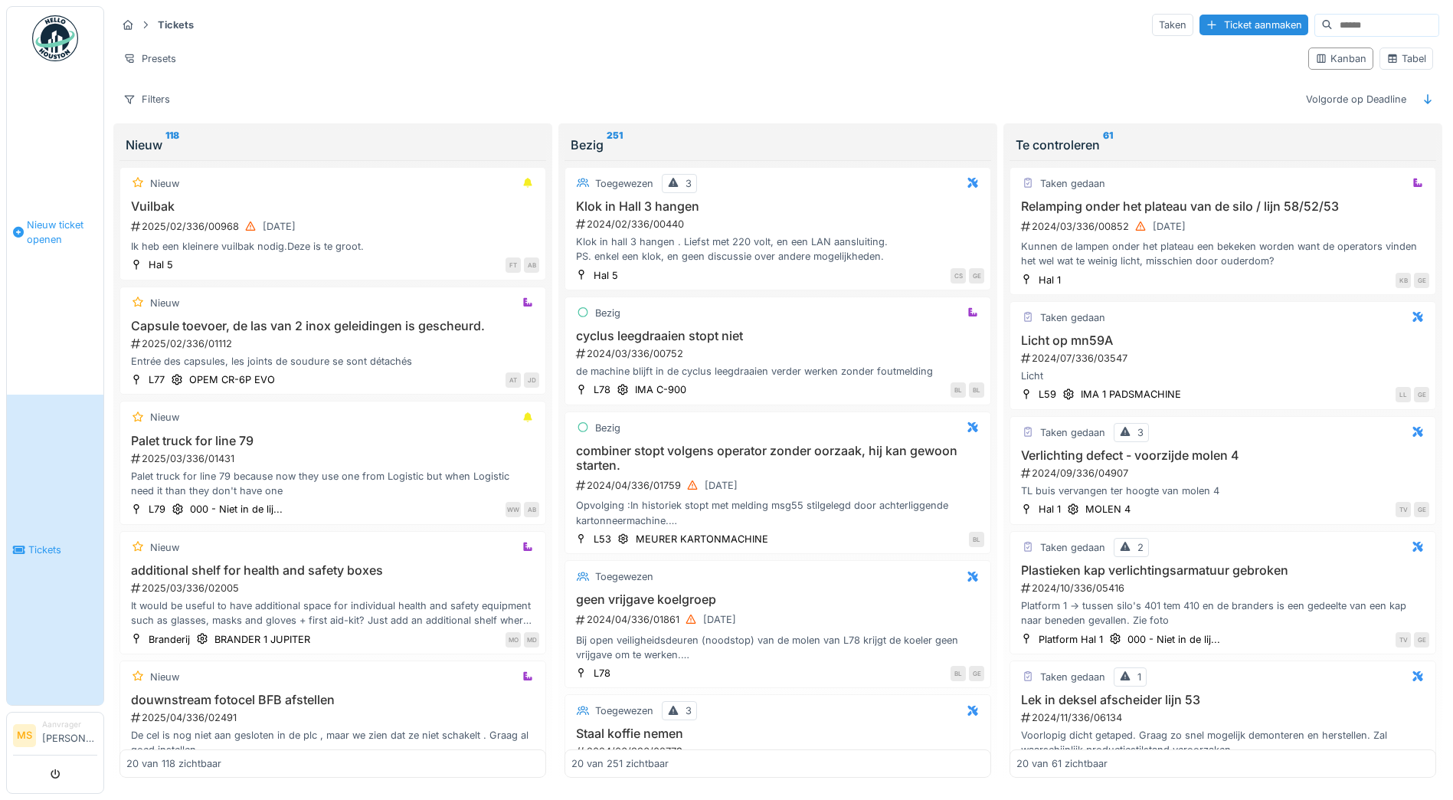
click at [46, 227] on span "Nieuw ticket openen" at bounding box center [62, 232] width 70 height 29
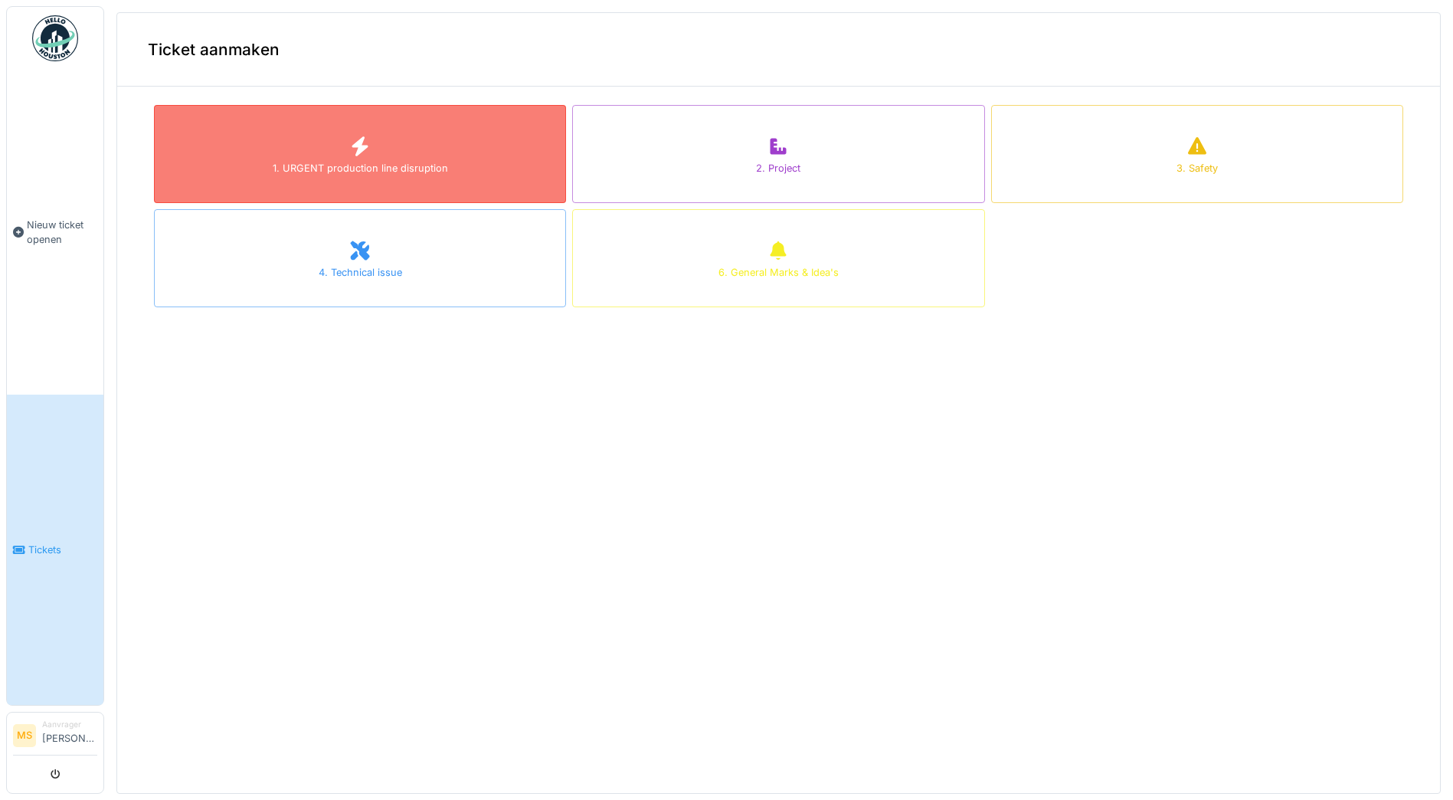
click at [361, 172] on div "1. URGENT production line disruption" at bounding box center [360, 168] width 175 height 15
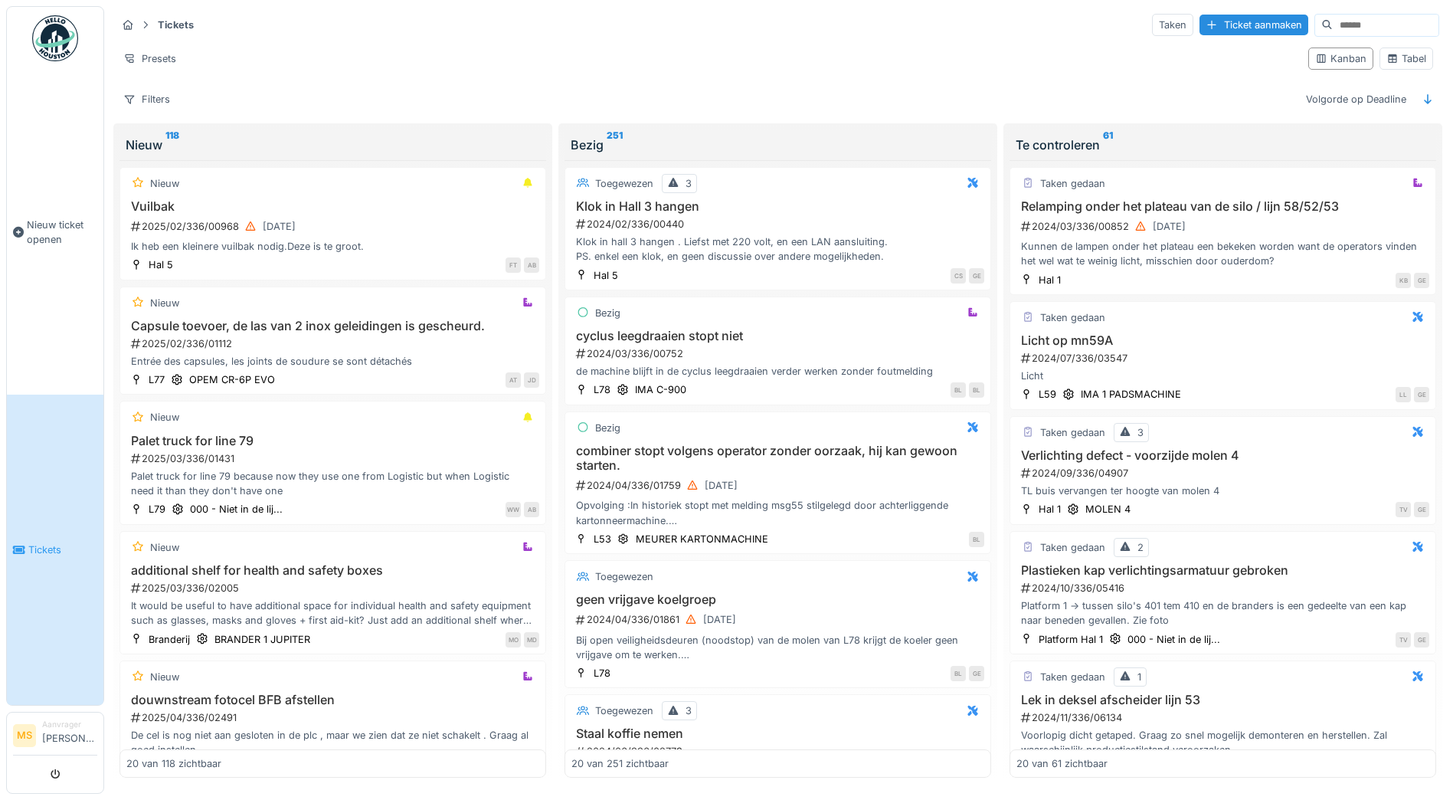
click at [39, 542] on span "Tickets" at bounding box center [62, 549] width 69 height 15
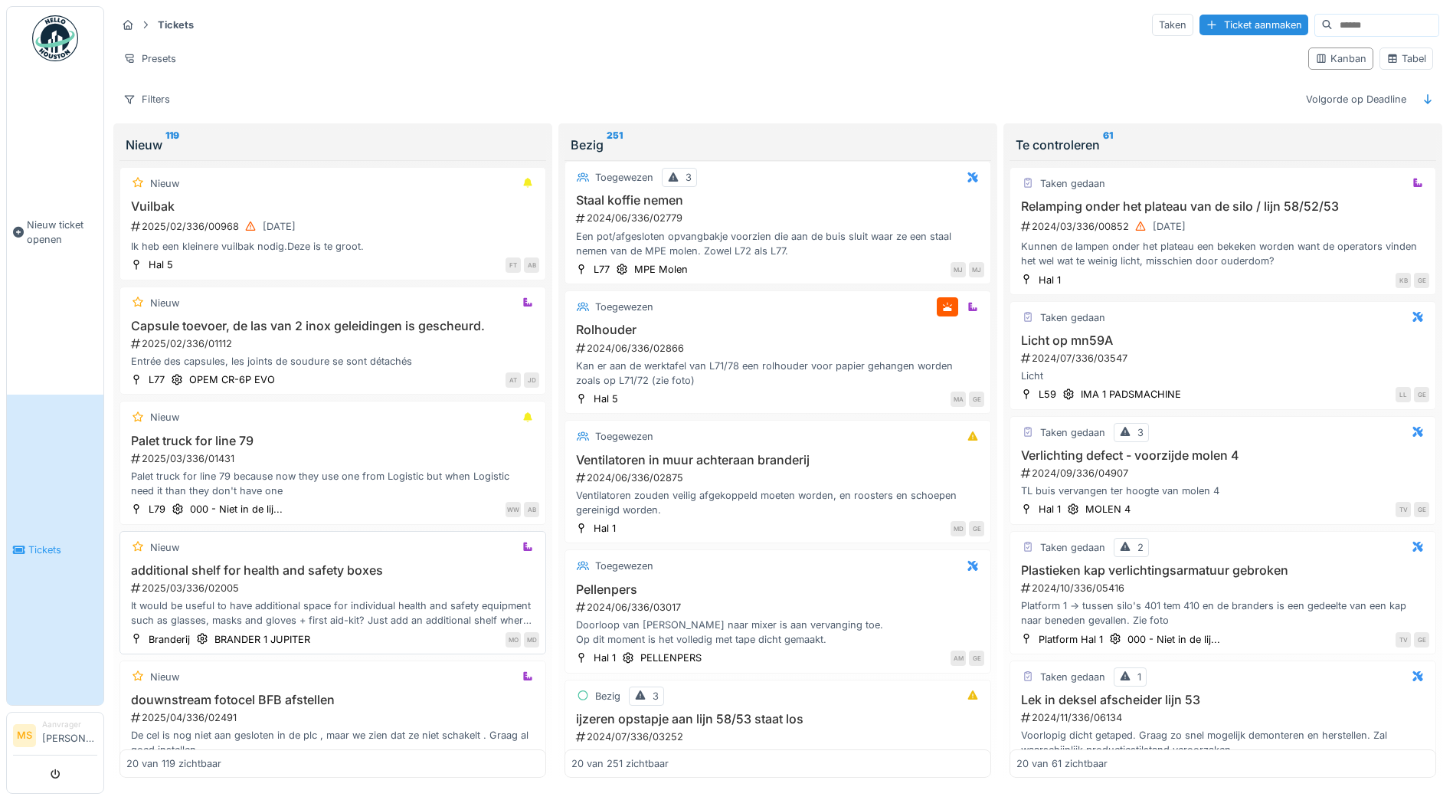
scroll to position [536, 0]
click at [78, 733] on li "Aanvrager Michel Steyaert" at bounding box center [69, 735] width 55 height 33
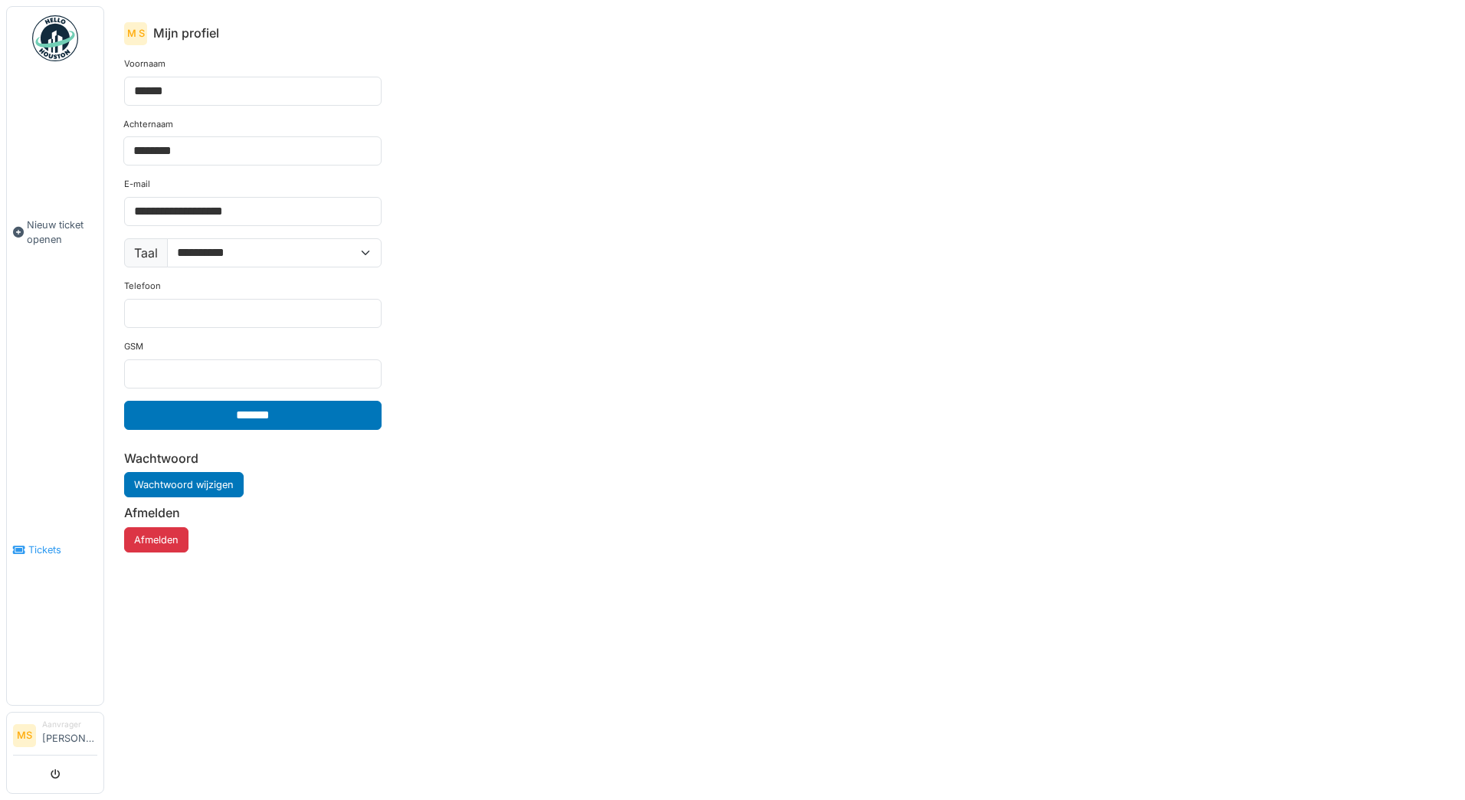
click at [34, 542] on span "Tickets" at bounding box center [62, 549] width 69 height 15
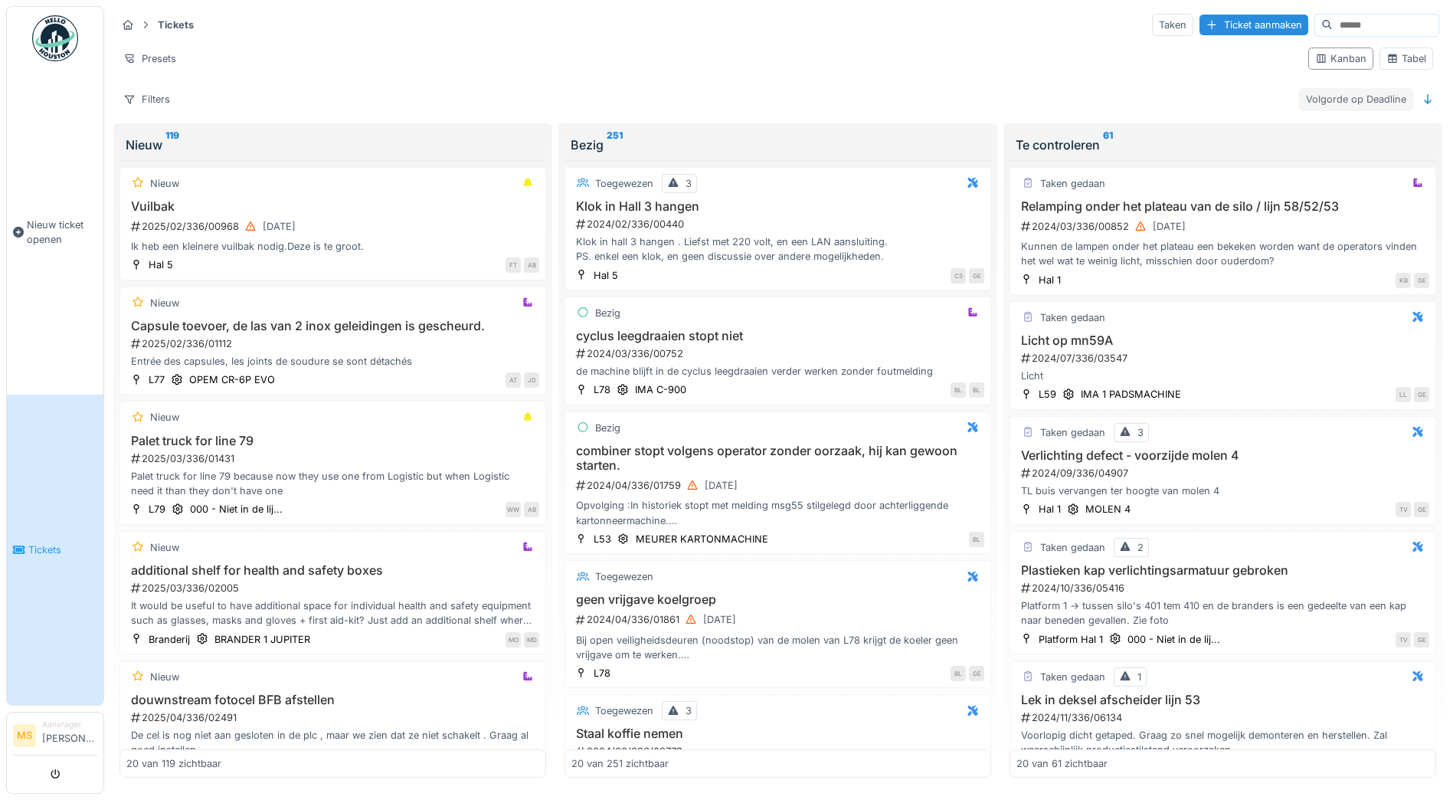
click at [1356, 100] on div "Volgorde op Deadline" at bounding box center [1356, 99] width 114 height 22
click at [1422, 97] on icon at bounding box center [1428, 99] width 12 height 10
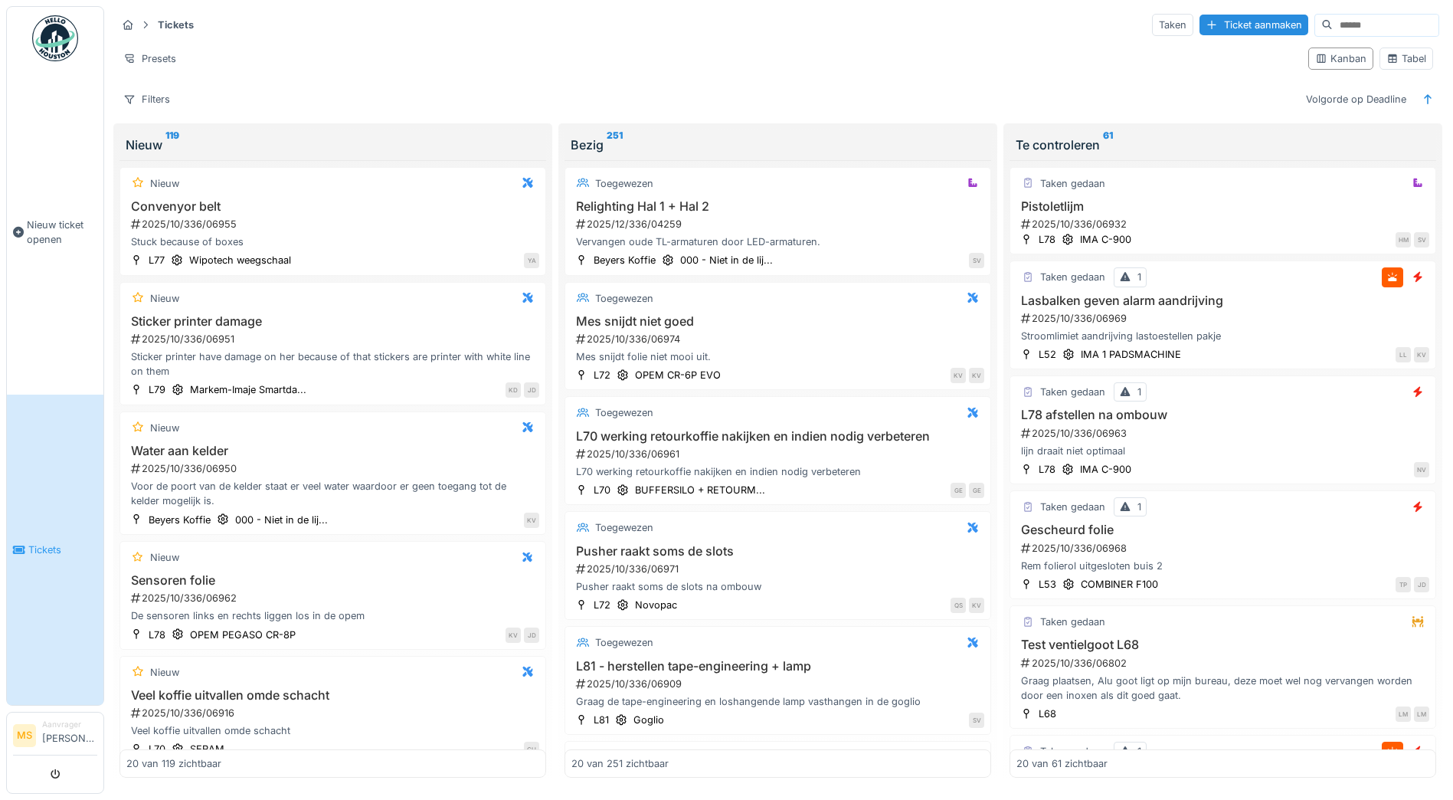
click at [41, 542] on span "Tickets" at bounding box center [62, 549] width 69 height 15
click at [159, 95] on div "Filters" at bounding box center [146, 99] width 61 height 22
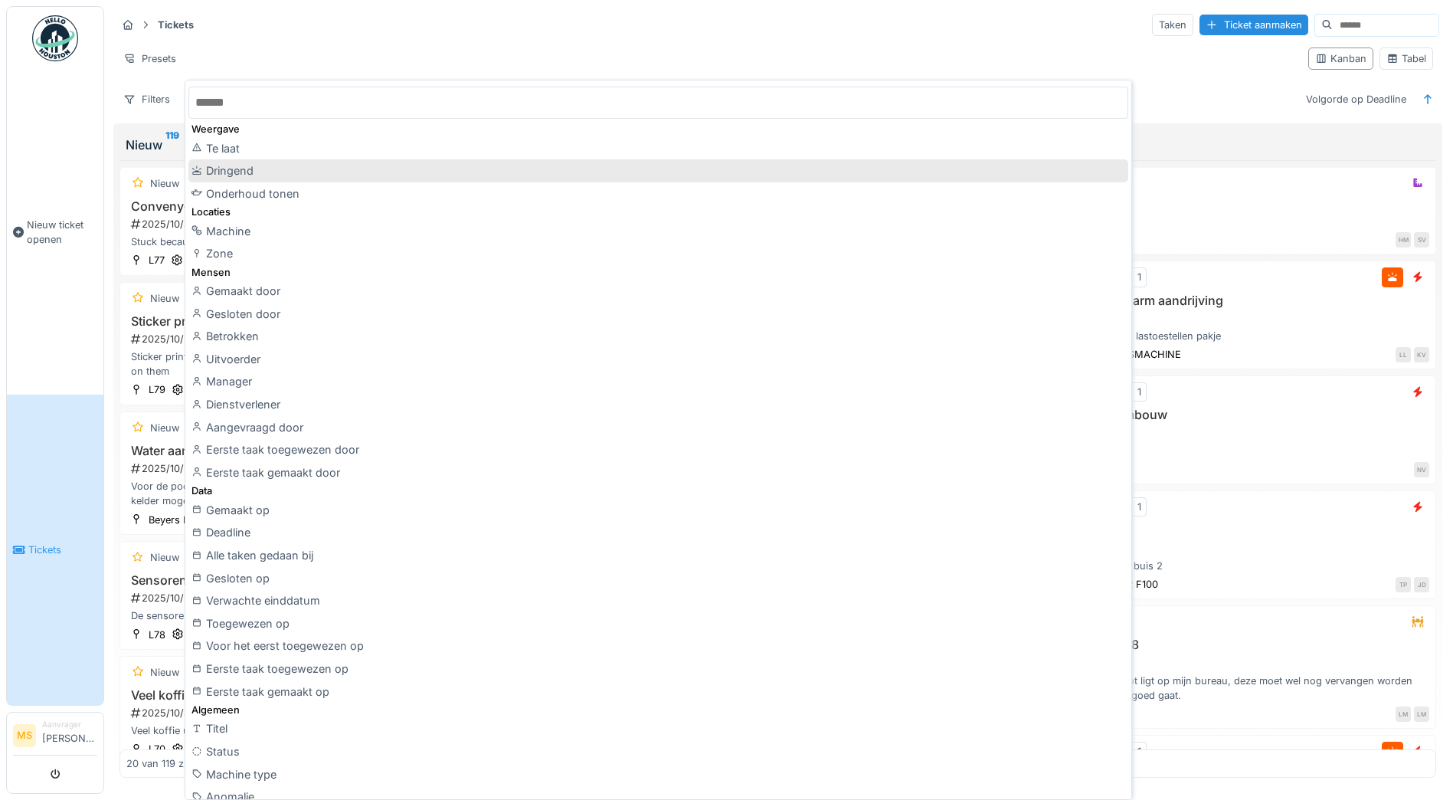
click at [246, 172] on div "Dringend" at bounding box center [658, 170] width 940 height 23
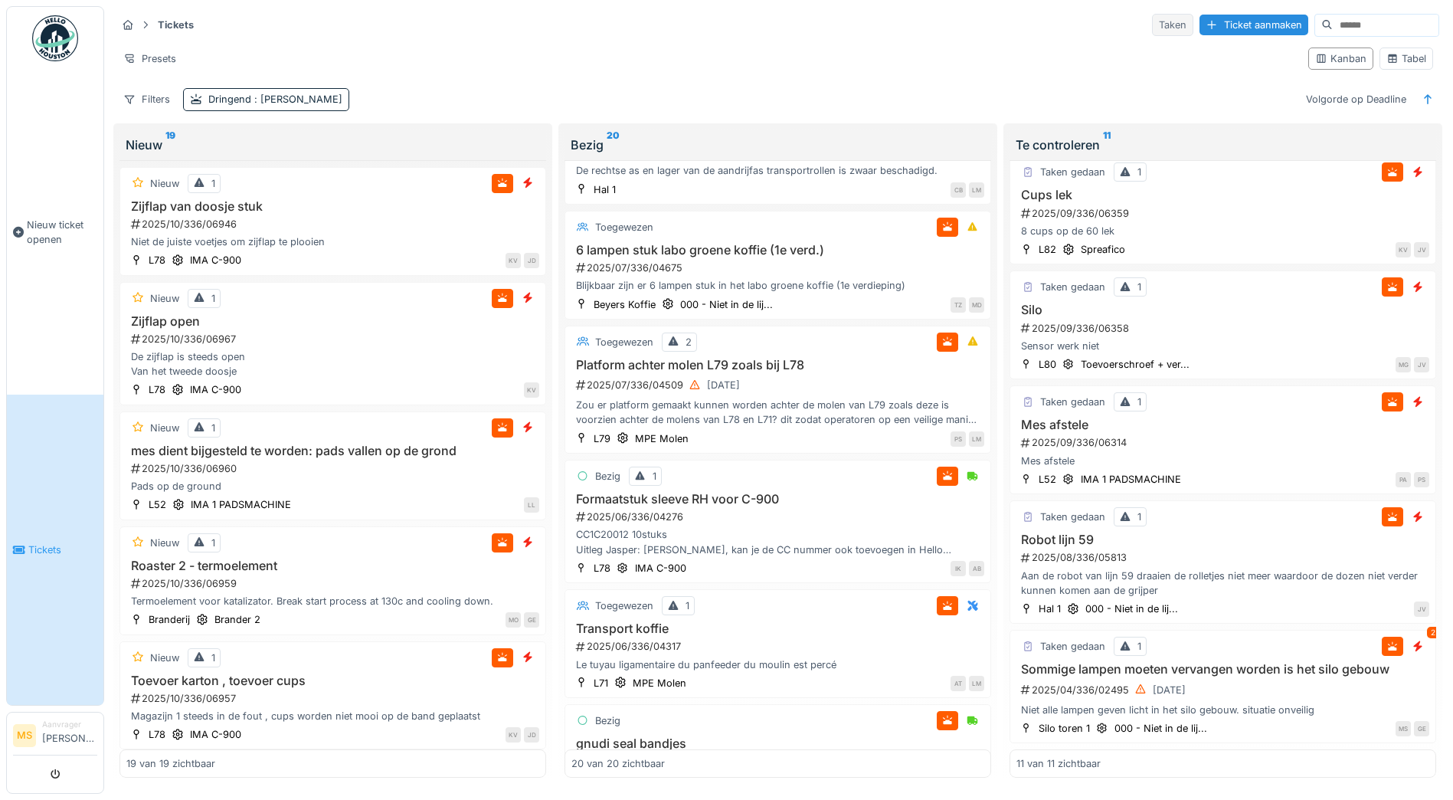
click at [1152, 30] on div "Taken" at bounding box center [1172, 25] width 41 height 22
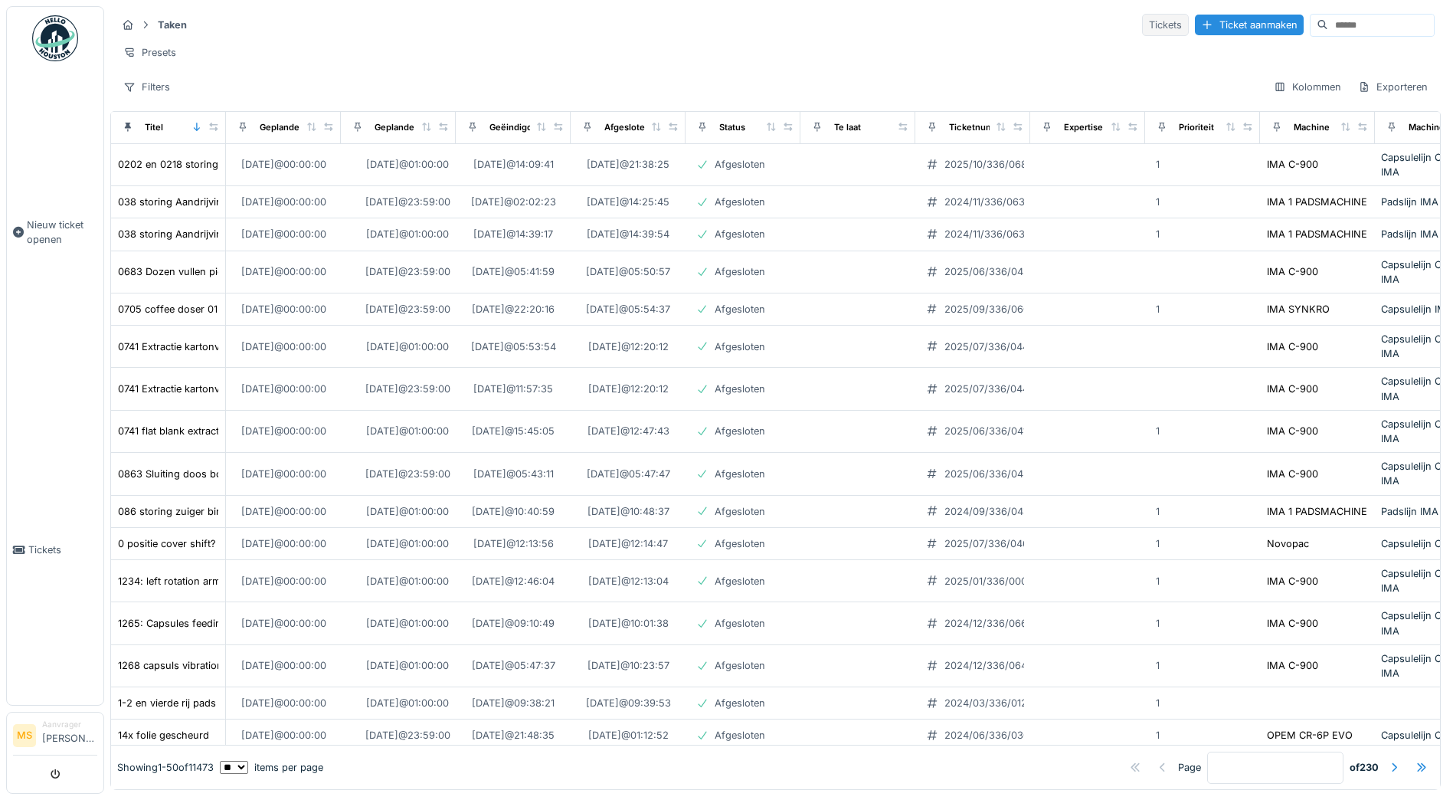
click at [1142, 25] on div "Tickets" at bounding box center [1165, 25] width 47 height 22
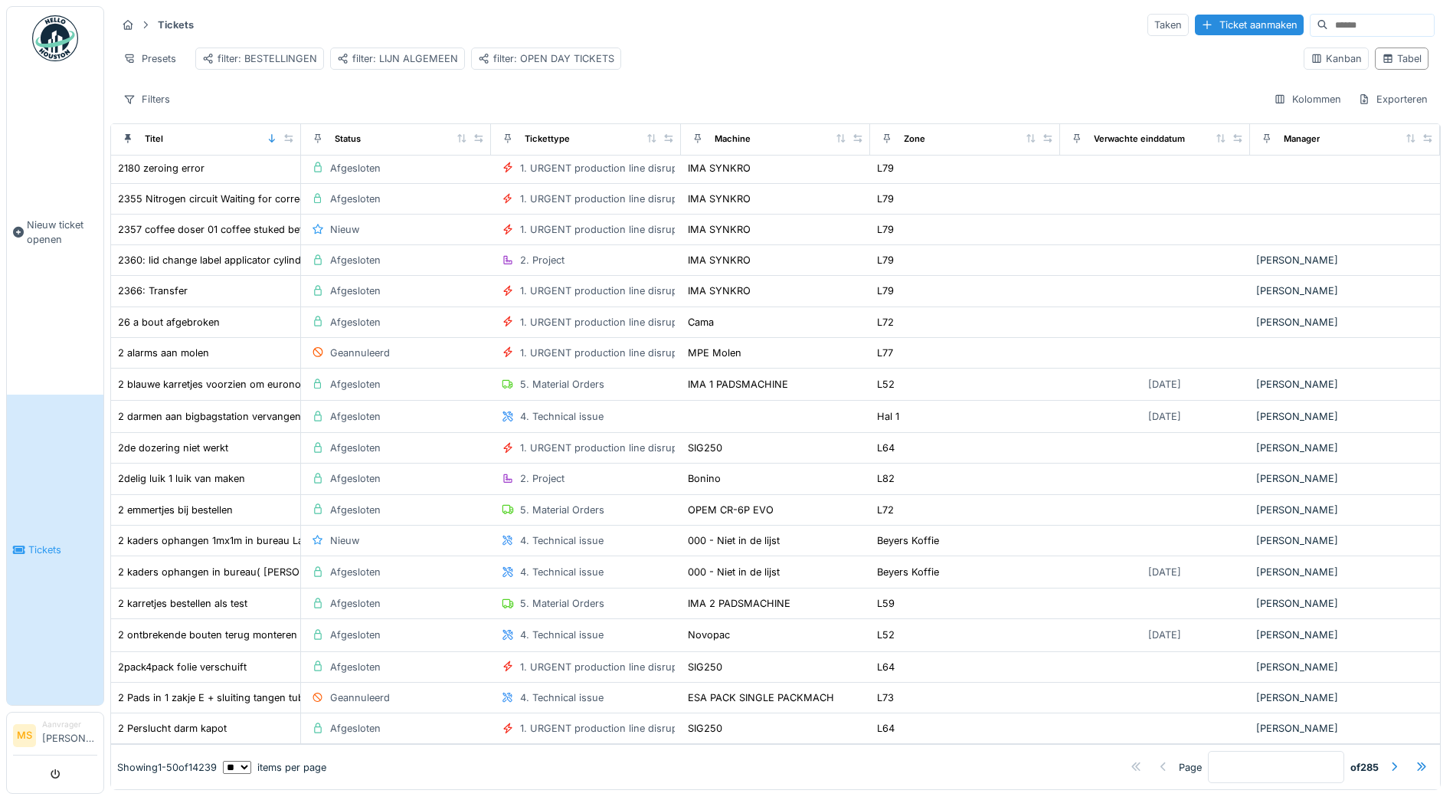
scroll to position [997, 0]
